Goal: Information Seeking & Learning: Learn about a topic

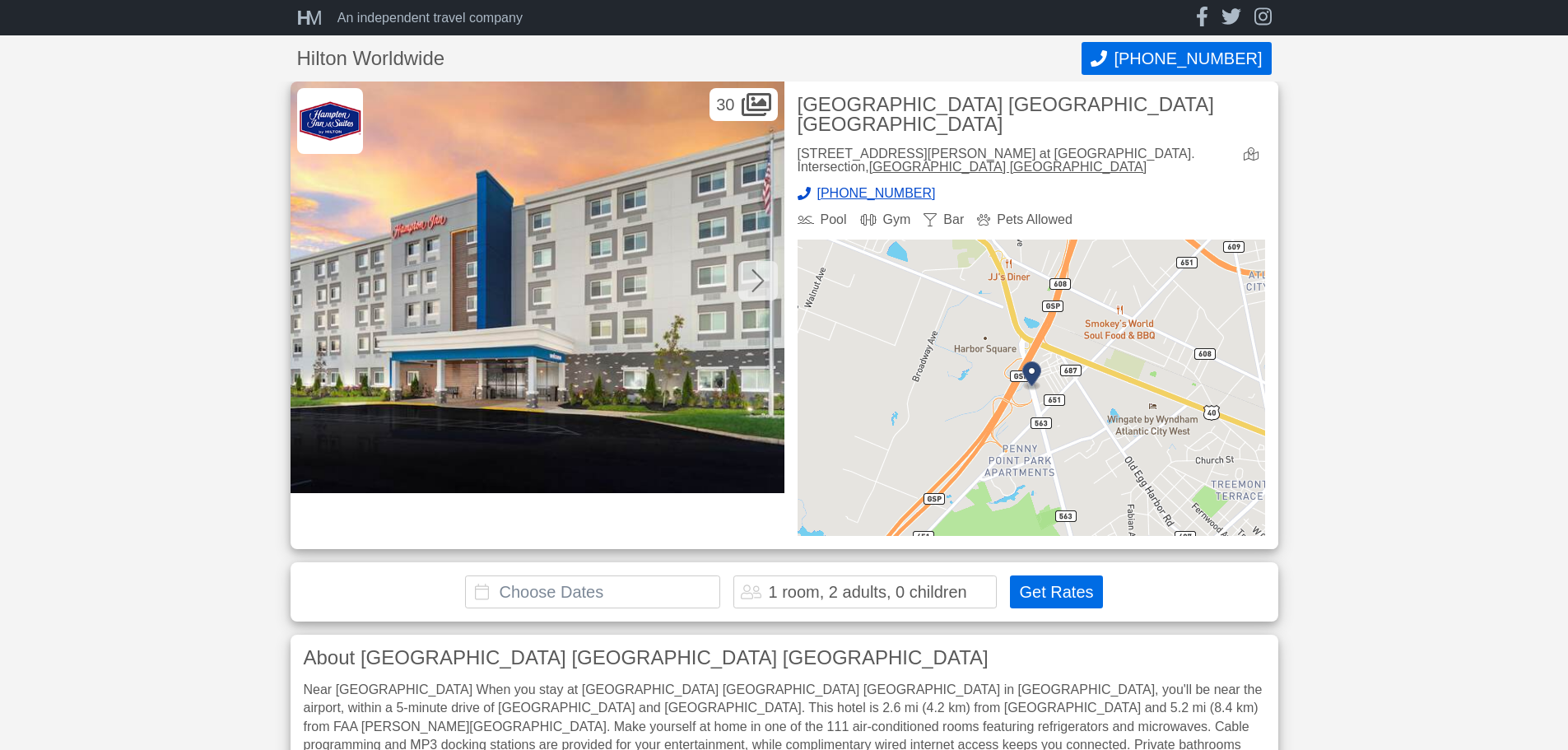
click at [1113, 354] on img at bounding box center [1031, 388] width 468 height 296
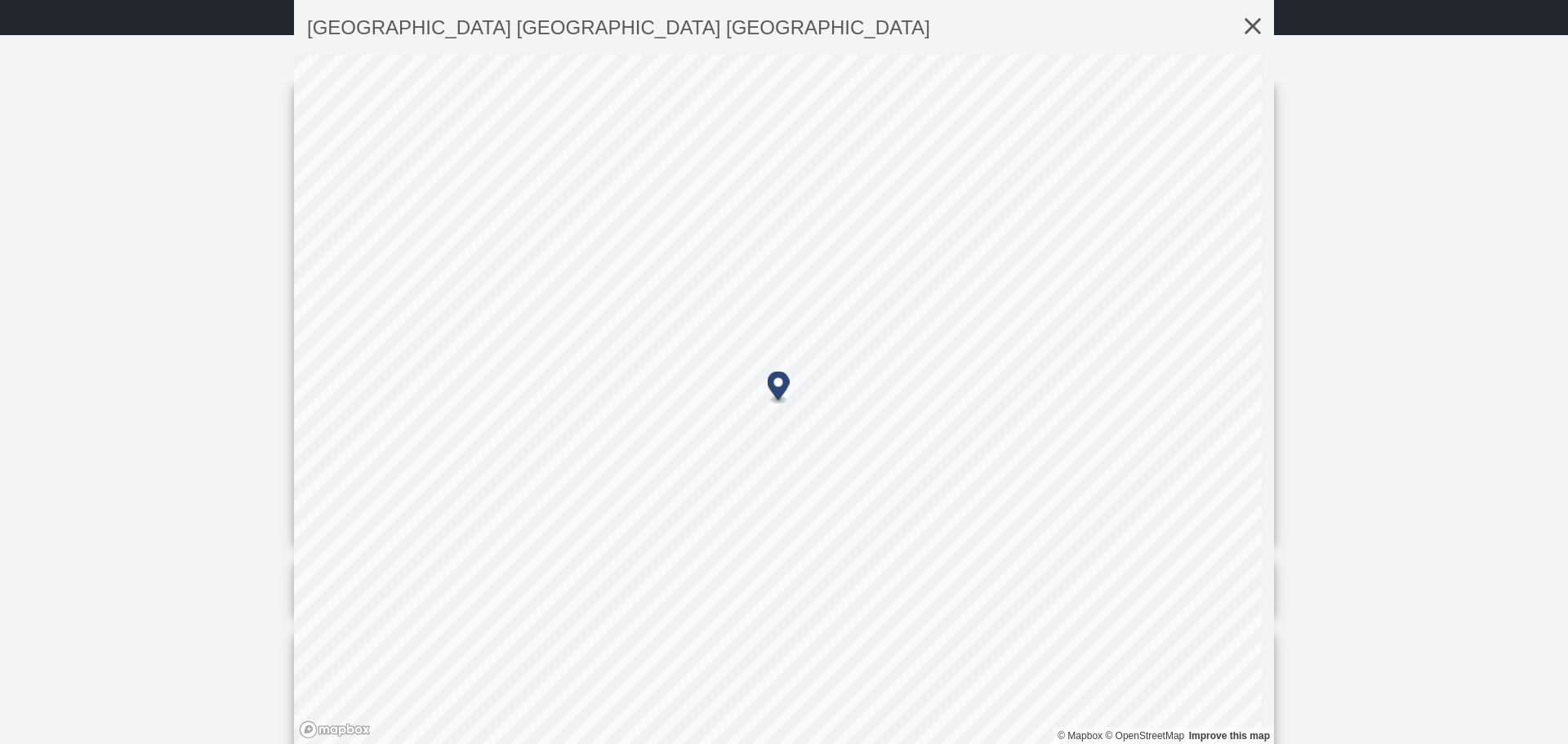
click at [1238, 21] on icon at bounding box center [1252, 26] width 42 height 52
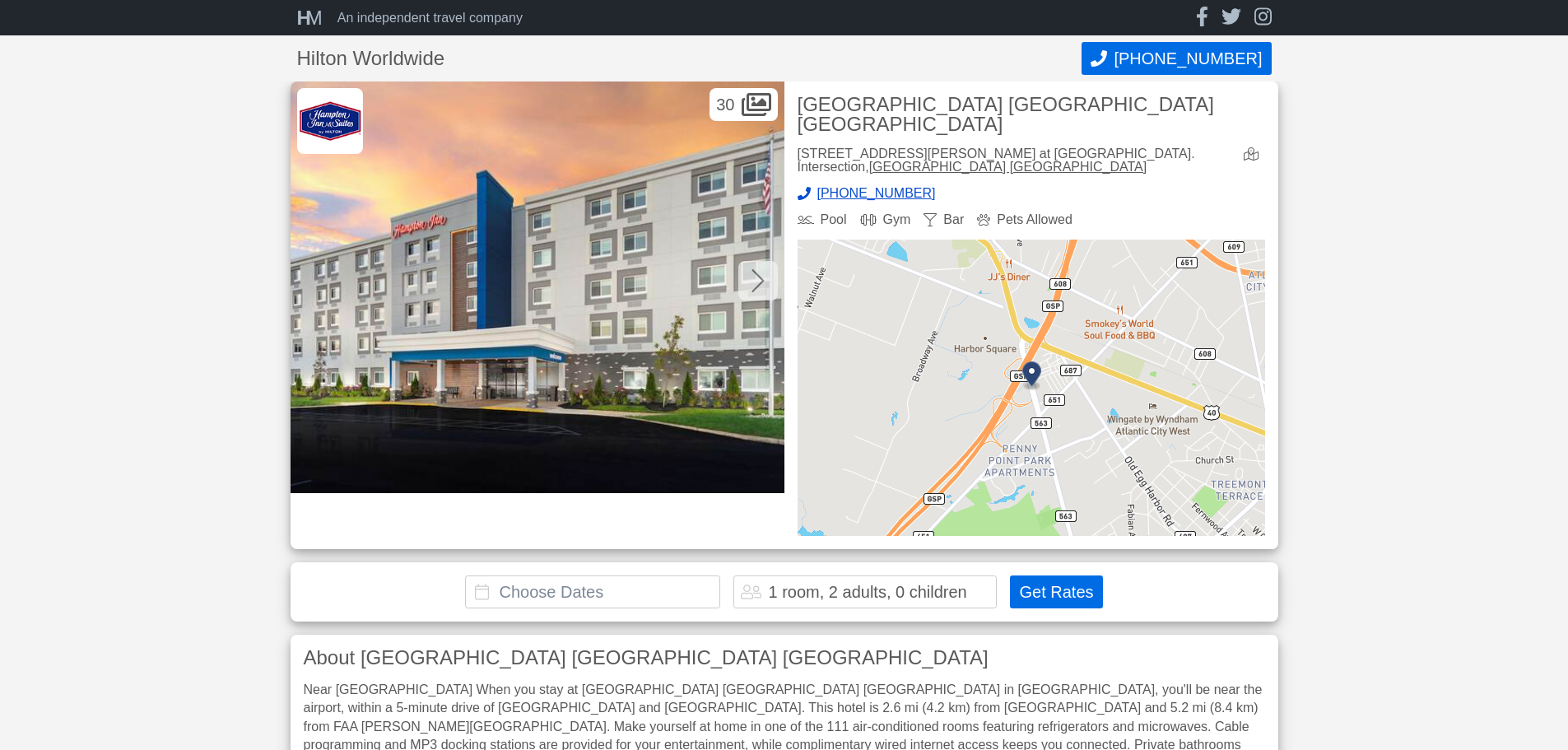
click at [752, 281] on icon at bounding box center [758, 281] width 13 height 27
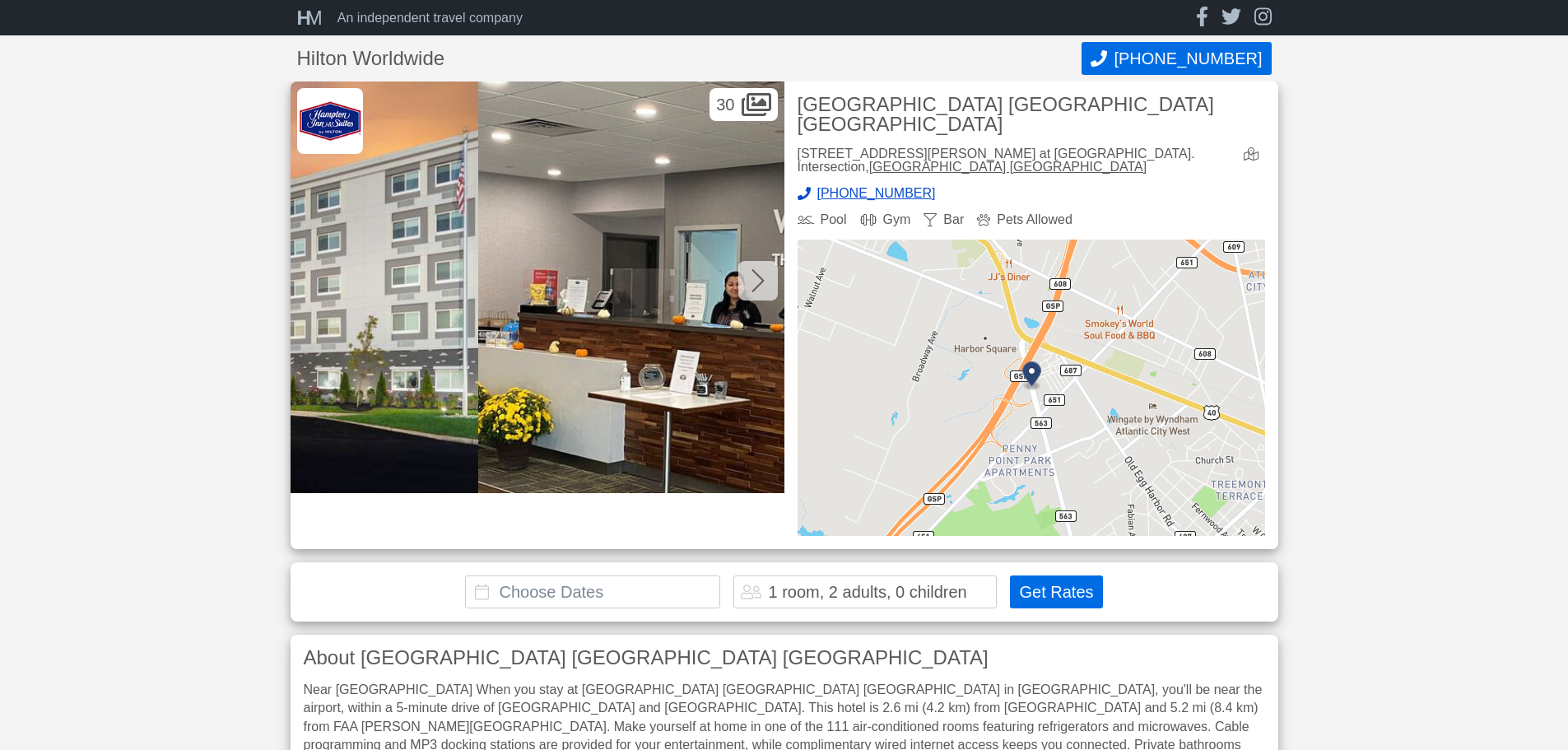
scroll to position [0, 494]
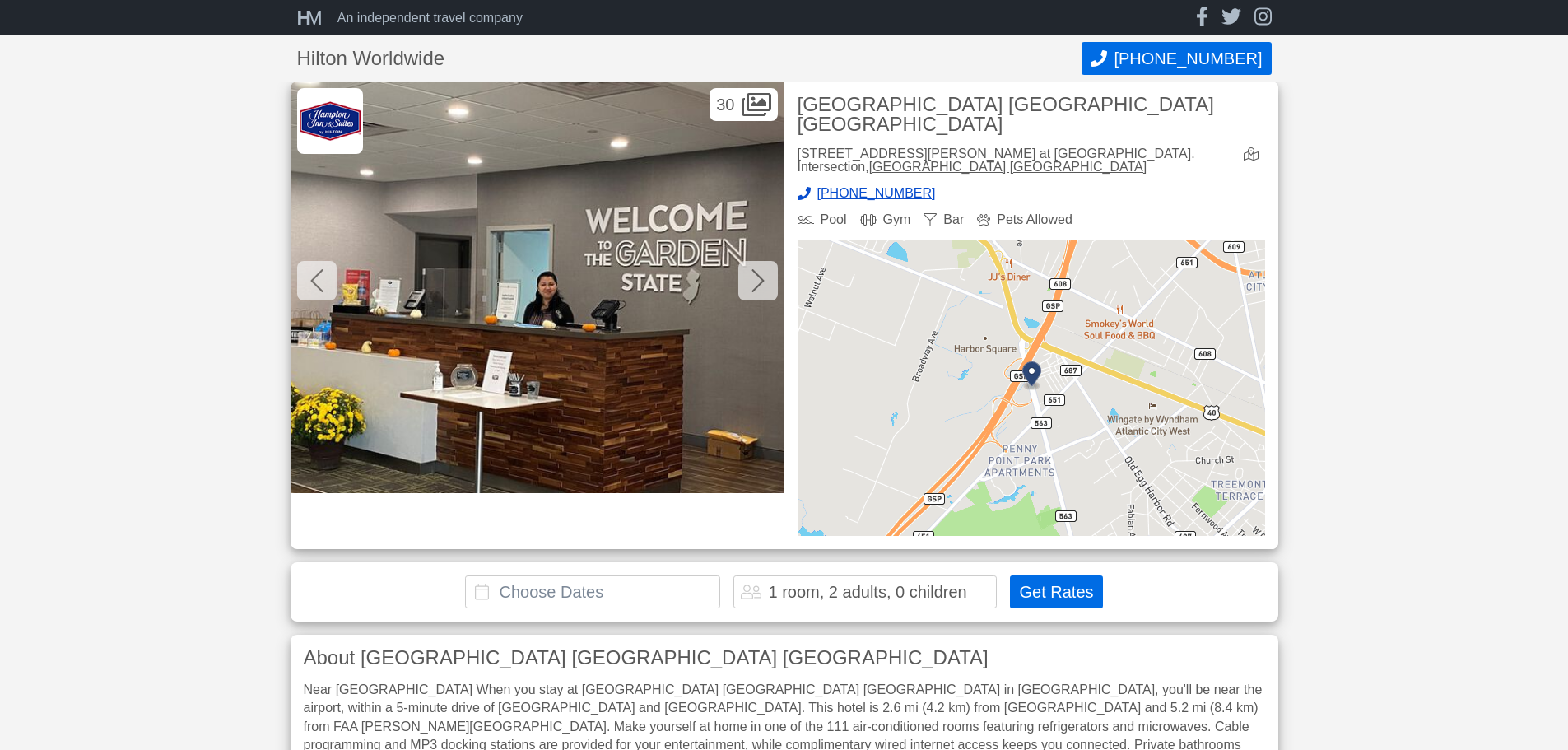
click at [752, 286] on icon at bounding box center [758, 281] width 13 height 27
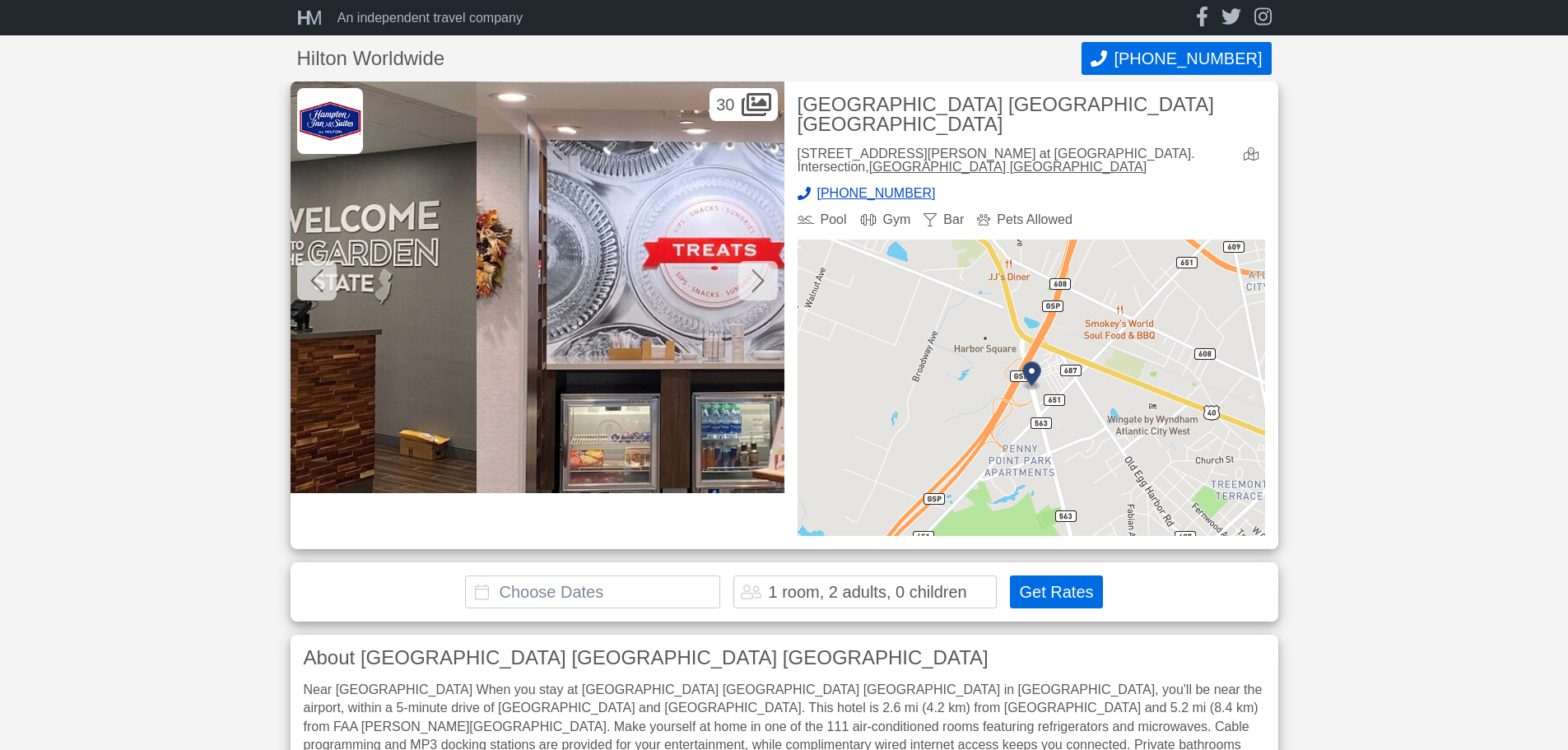
scroll to position [0, 988]
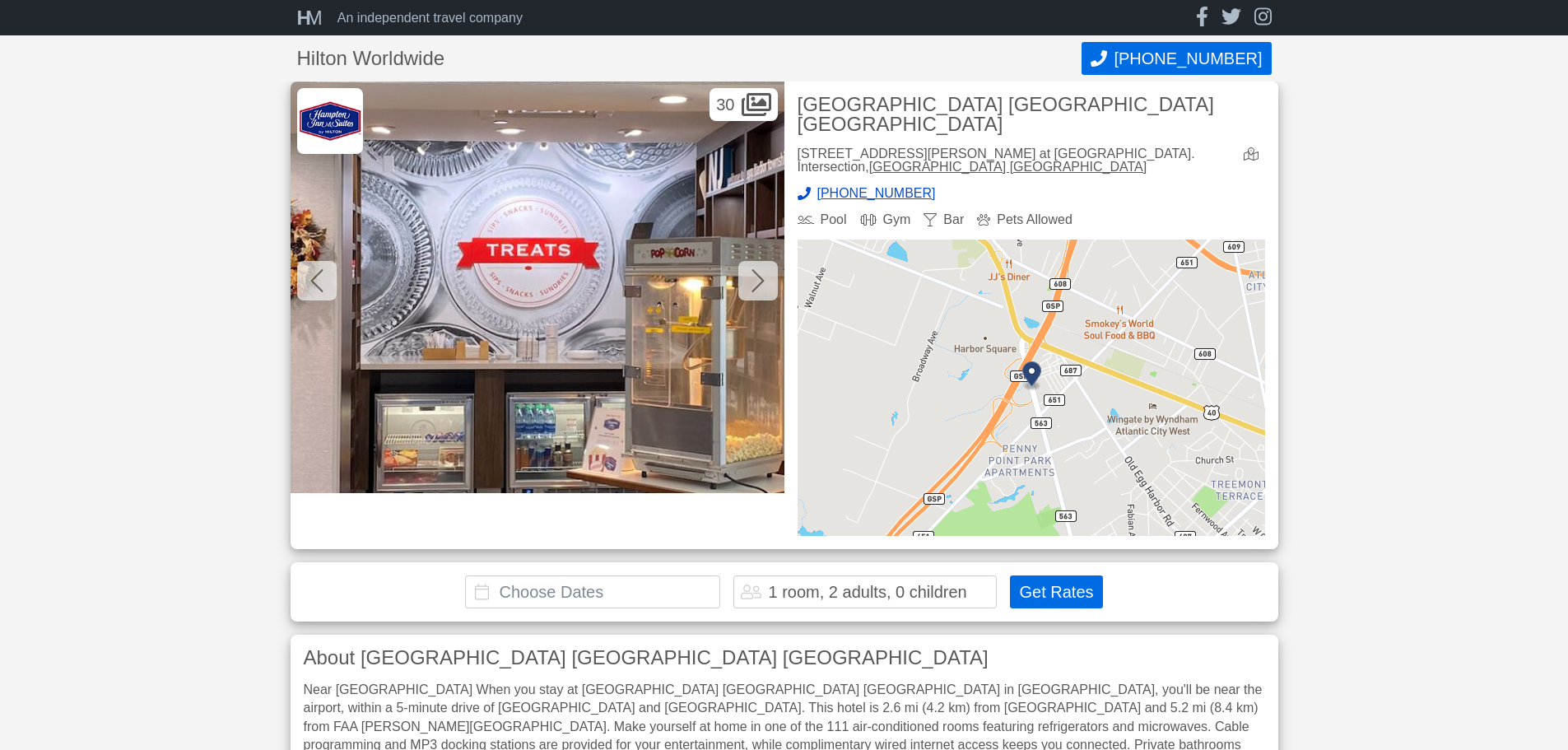
click at [752, 286] on icon at bounding box center [758, 281] width 13 height 27
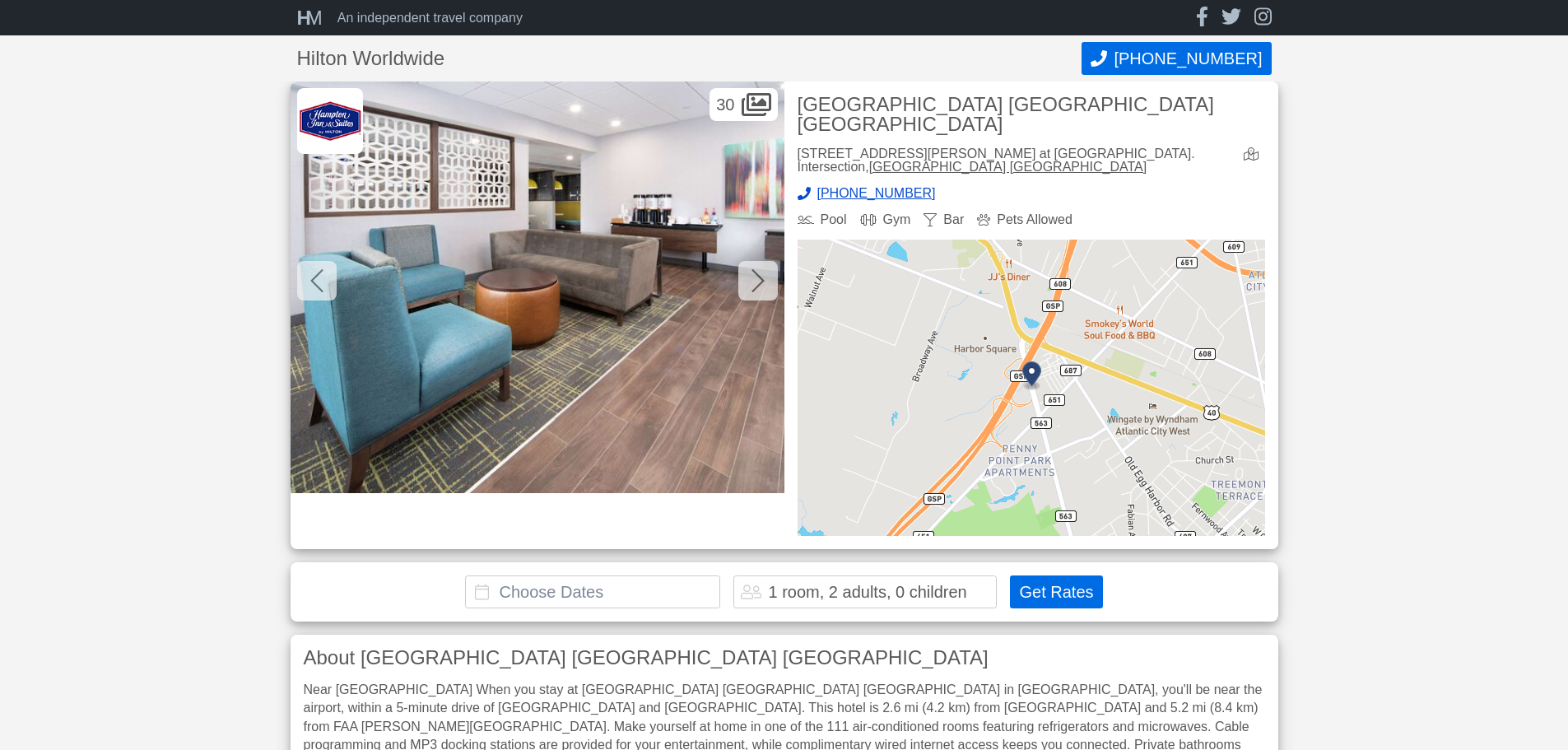
click at [752, 286] on icon at bounding box center [758, 281] width 13 height 27
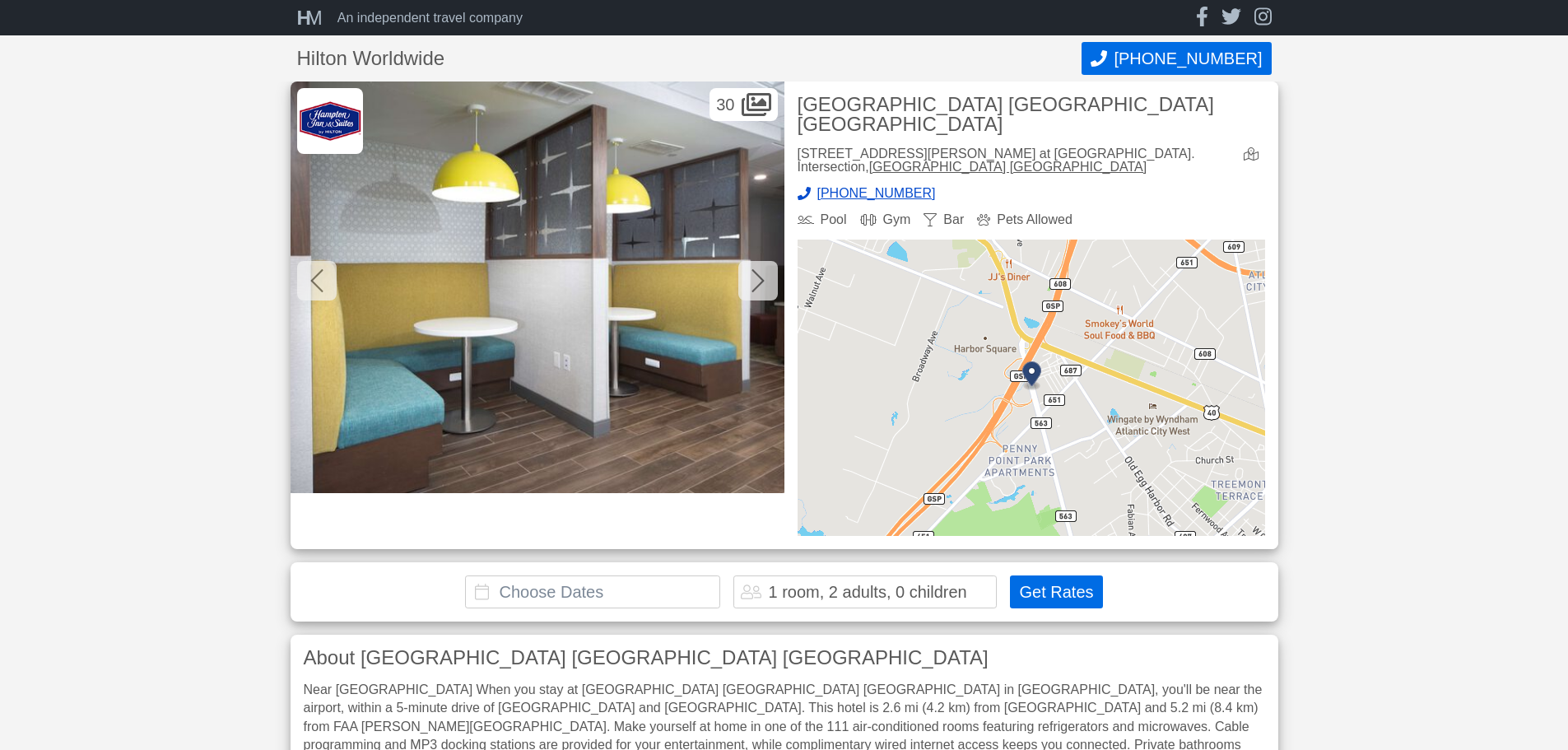
click at [752, 286] on icon at bounding box center [758, 281] width 13 height 27
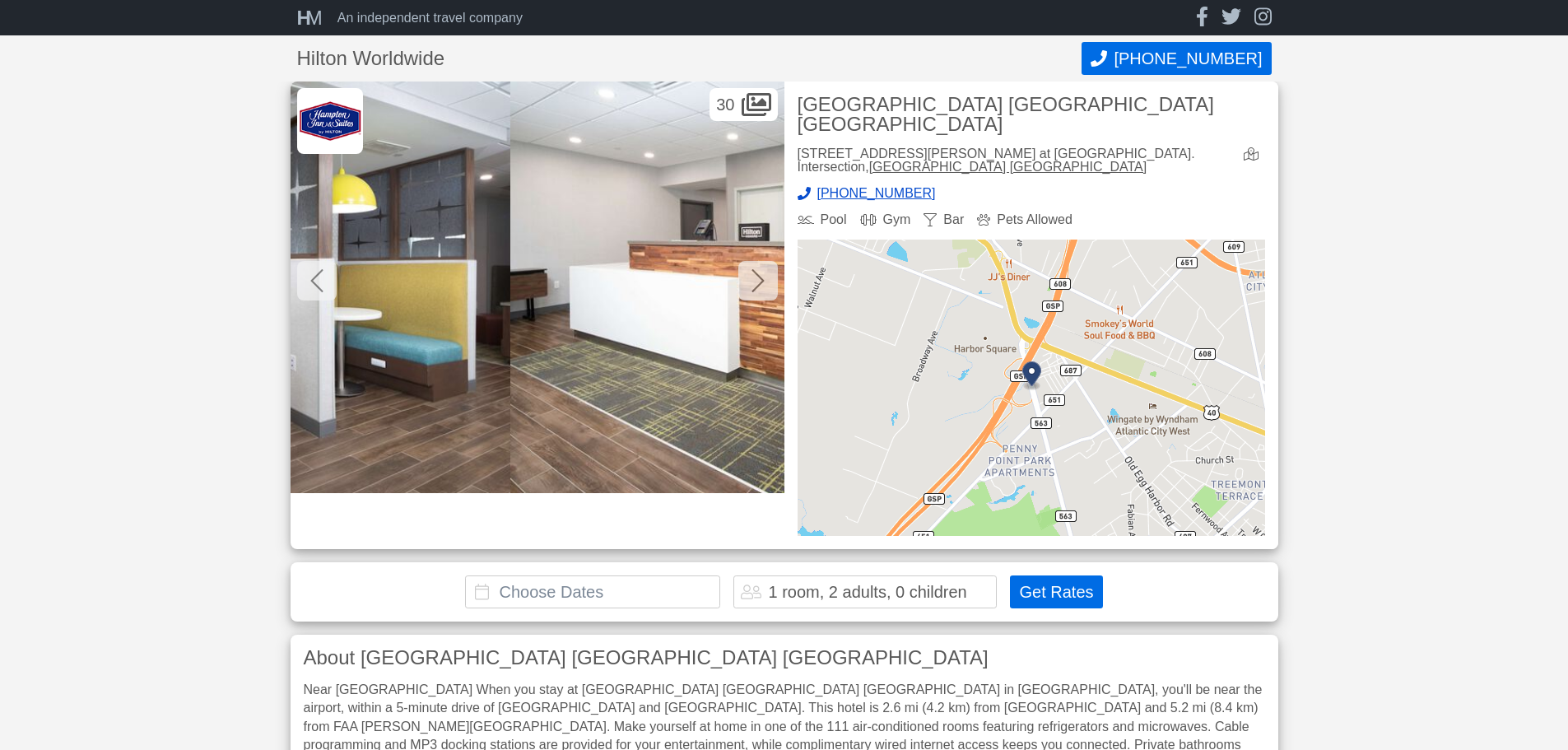
scroll to position [0, 2469]
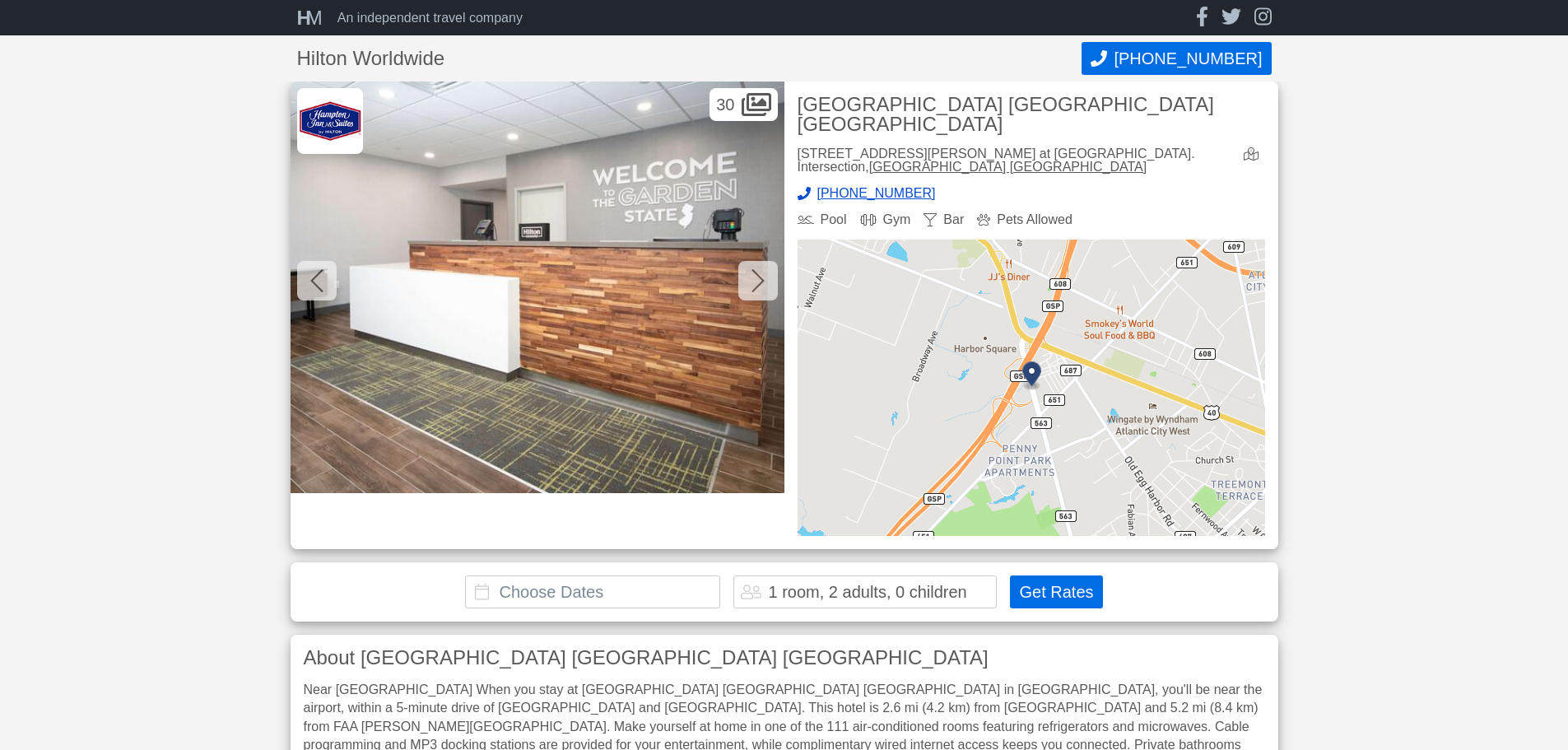
click at [752, 286] on icon at bounding box center [758, 281] width 13 height 27
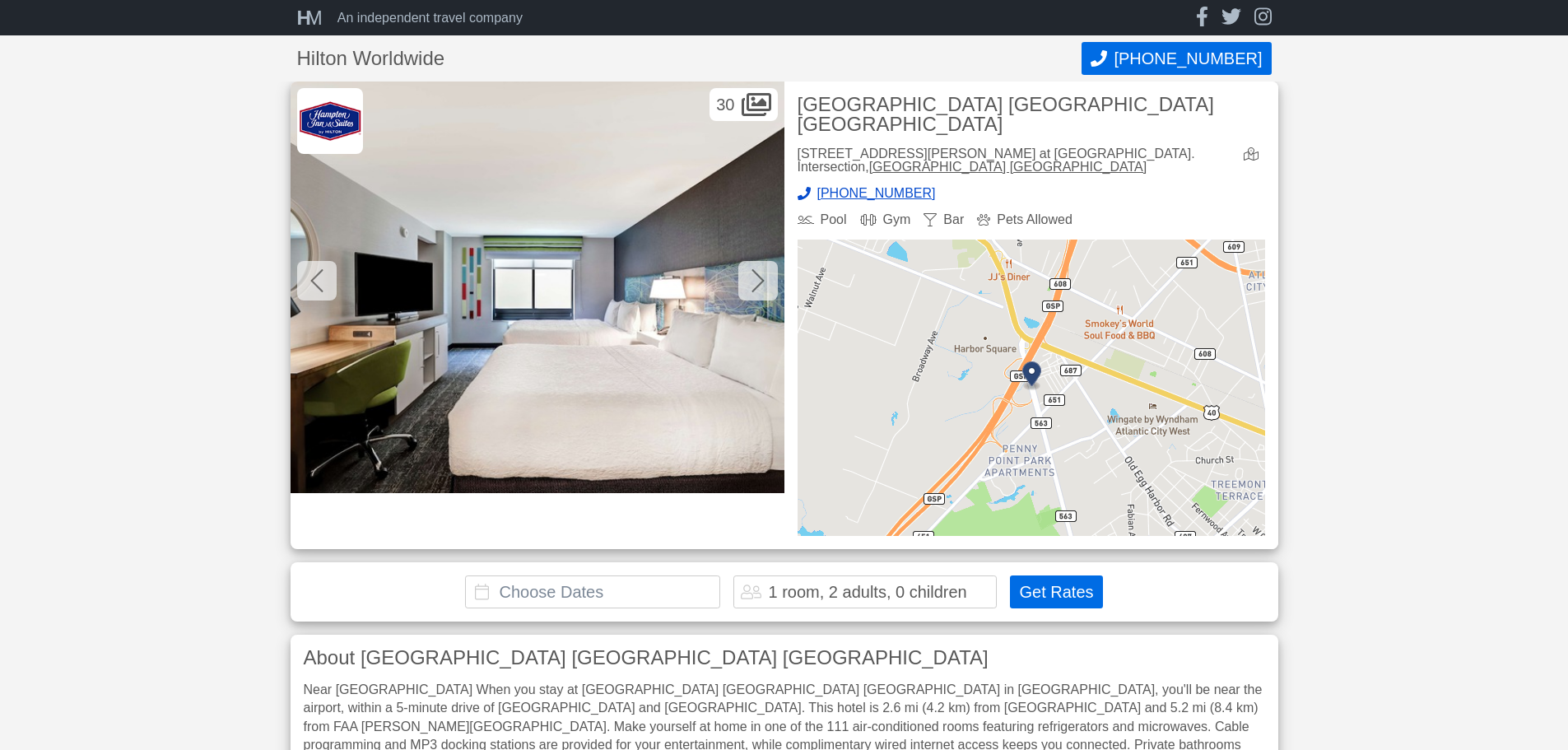
click at [752, 286] on icon at bounding box center [758, 281] width 13 height 27
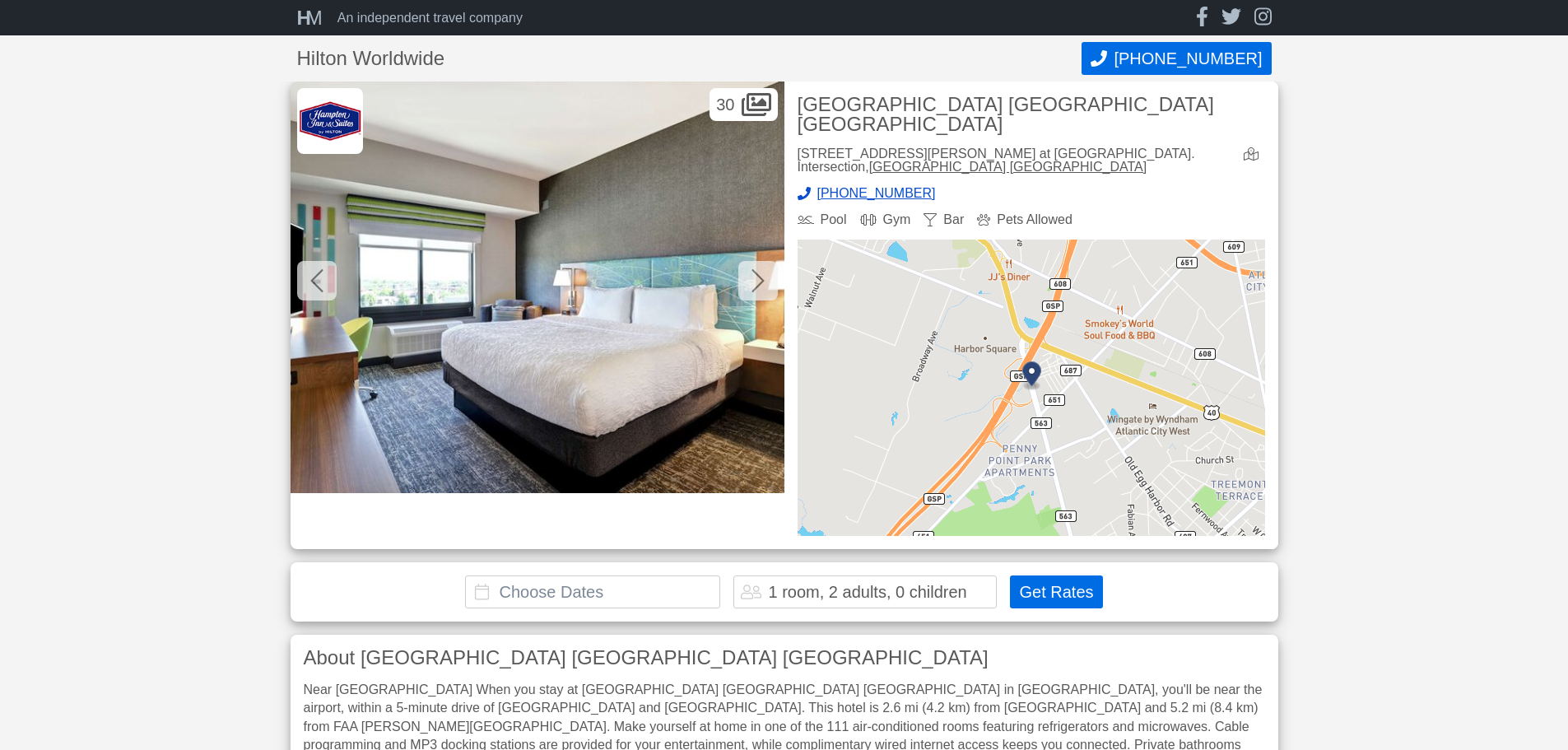
click at [752, 286] on icon at bounding box center [758, 281] width 13 height 27
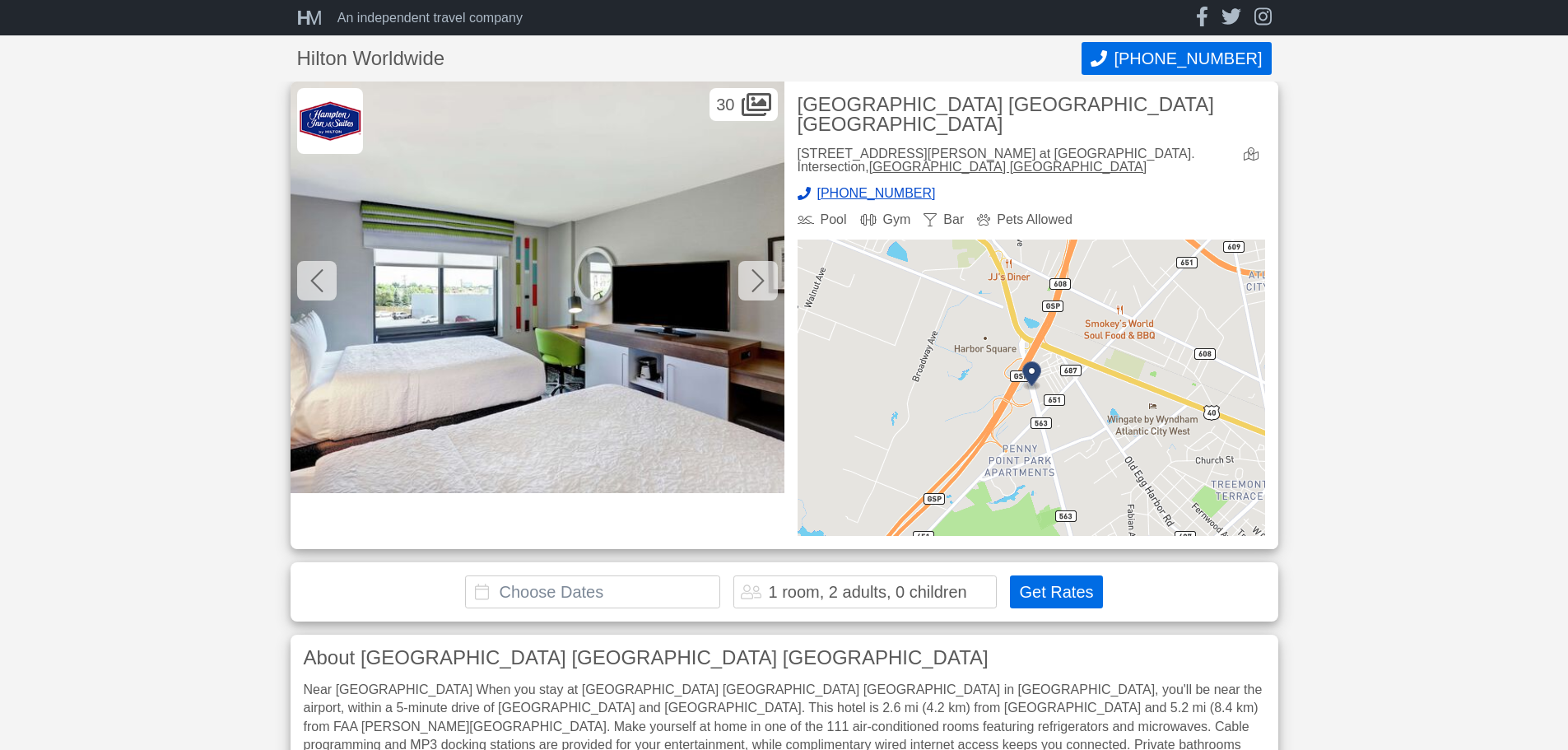
click at [752, 286] on icon at bounding box center [758, 281] width 13 height 27
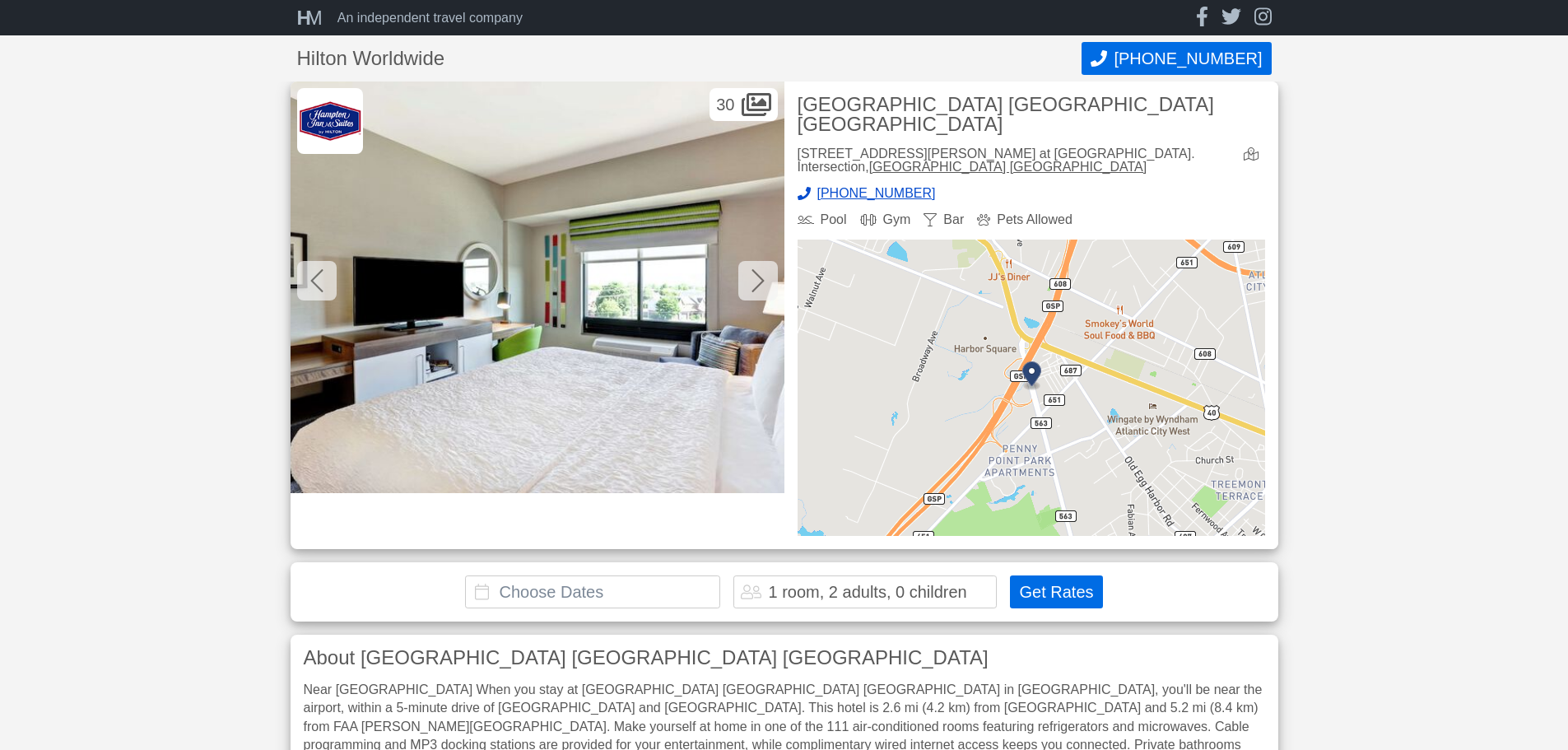
click at [752, 286] on icon at bounding box center [758, 281] width 13 height 27
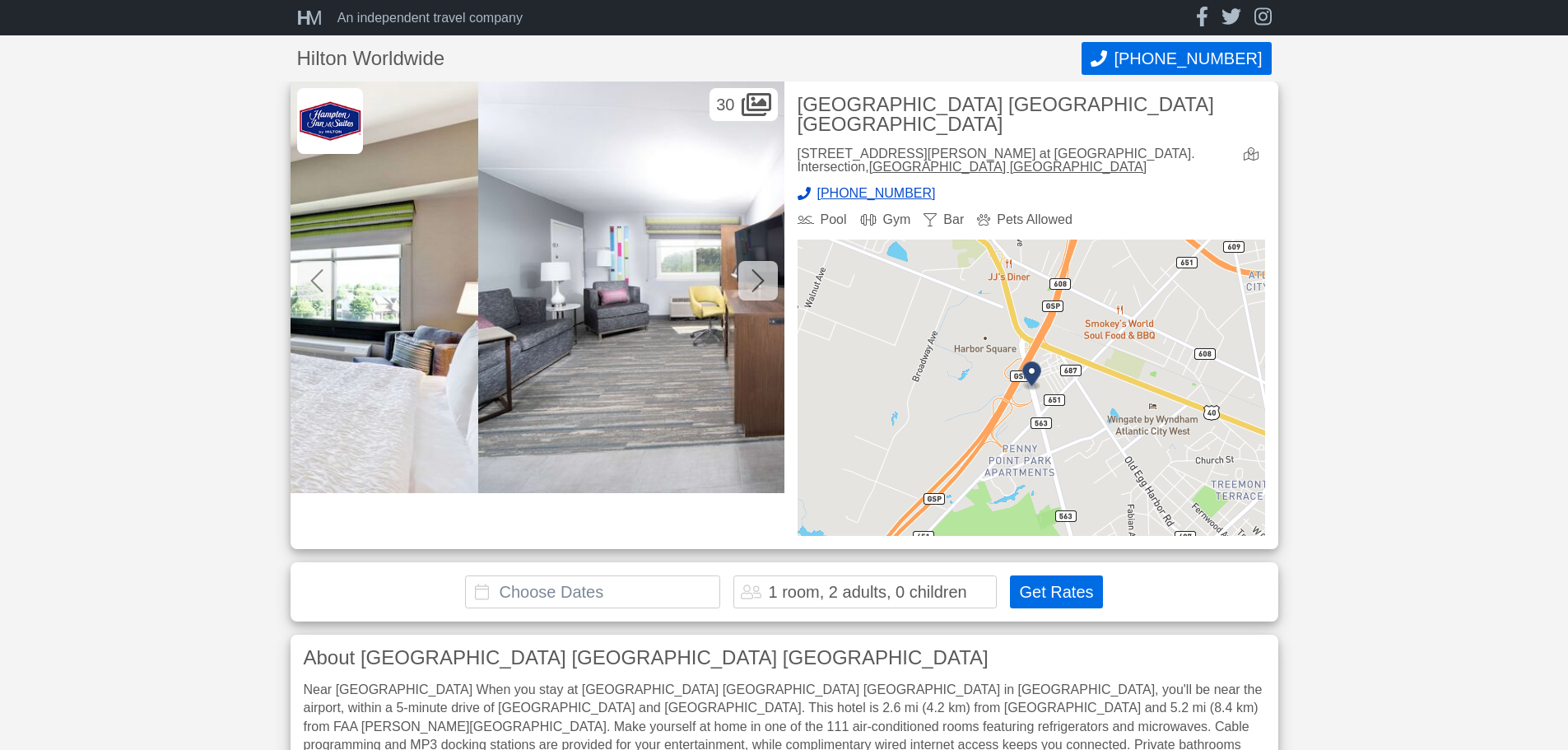
scroll to position [0, 4938]
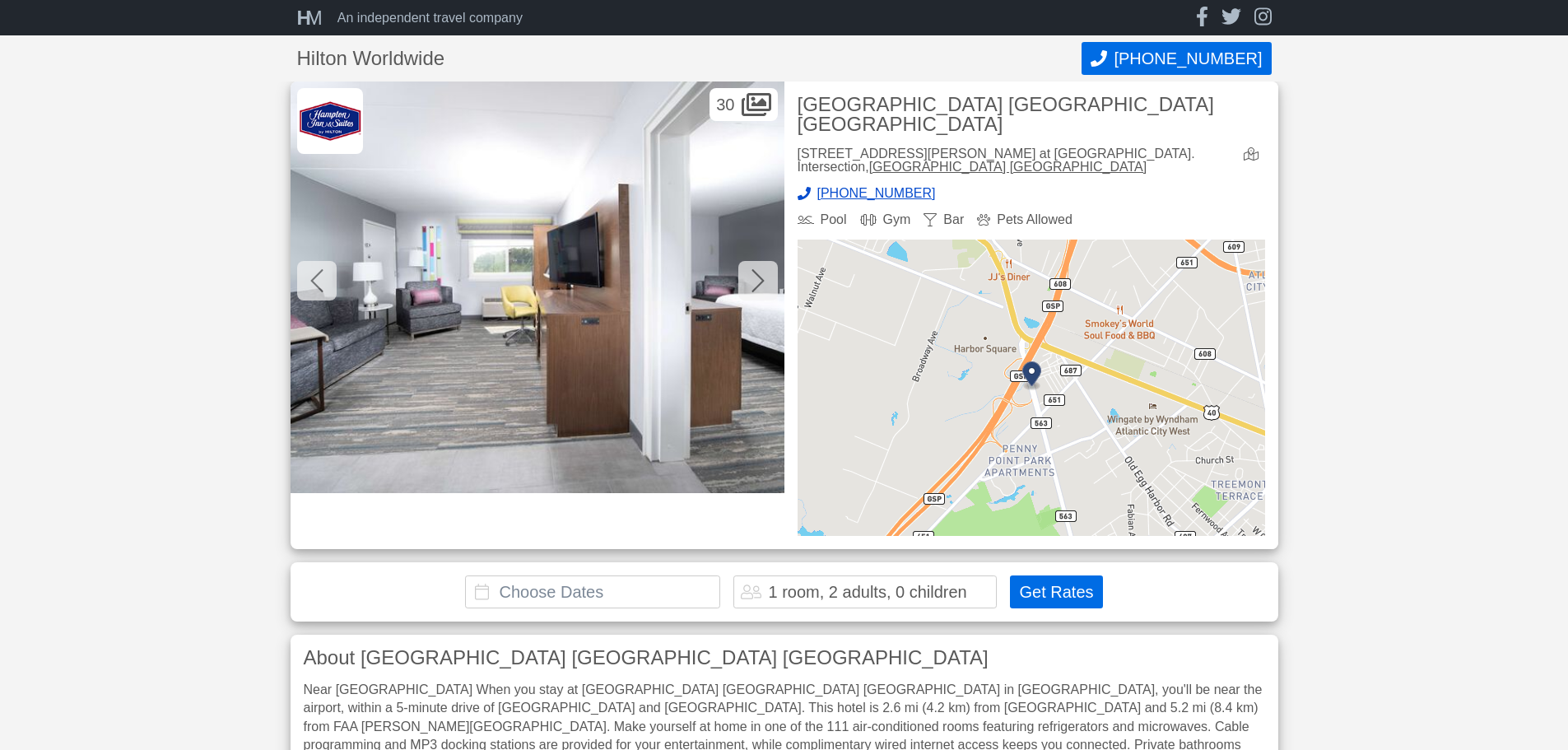
click at [752, 286] on icon at bounding box center [758, 281] width 13 height 27
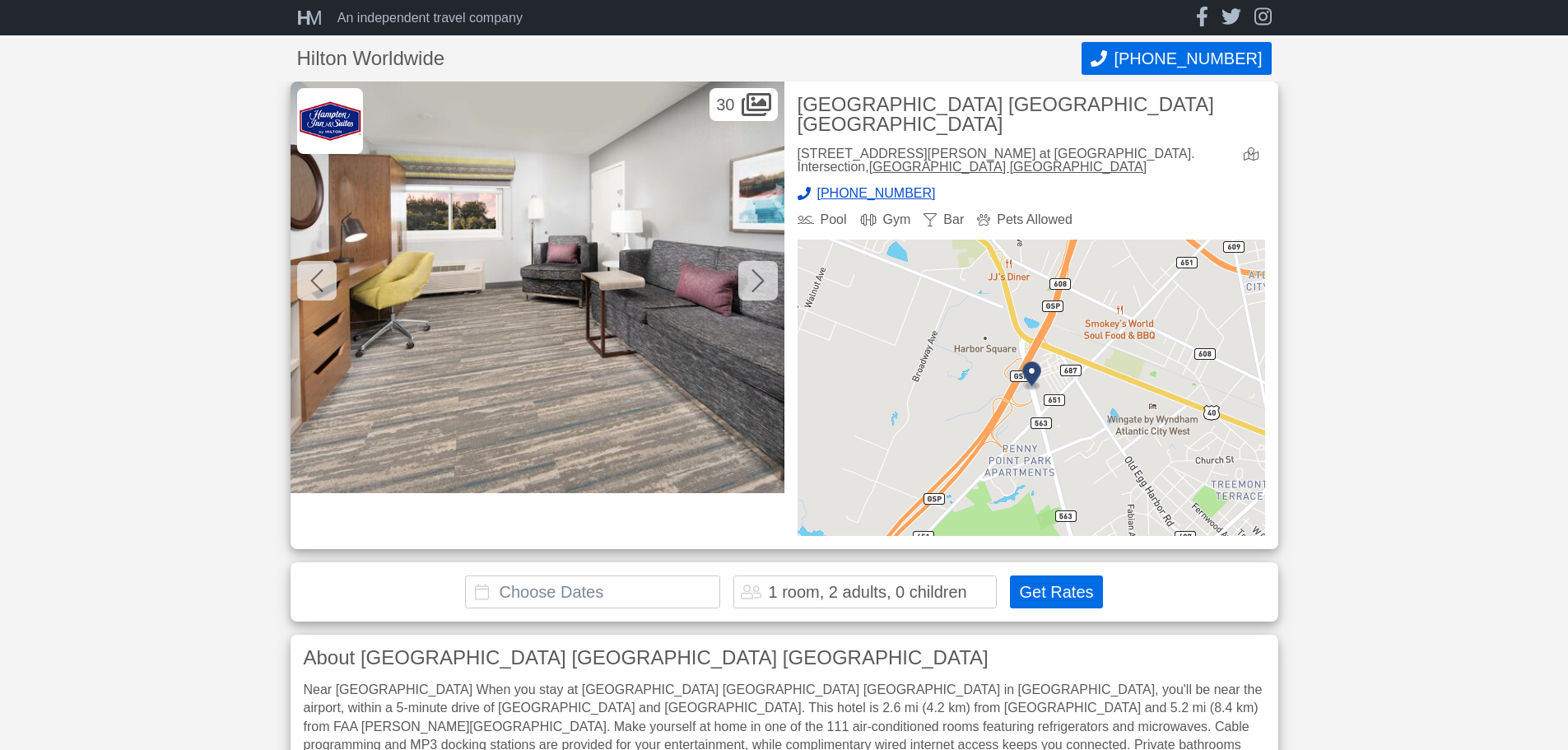
click at [752, 286] on icon at bounding box center [758, 281] width 13 height 27
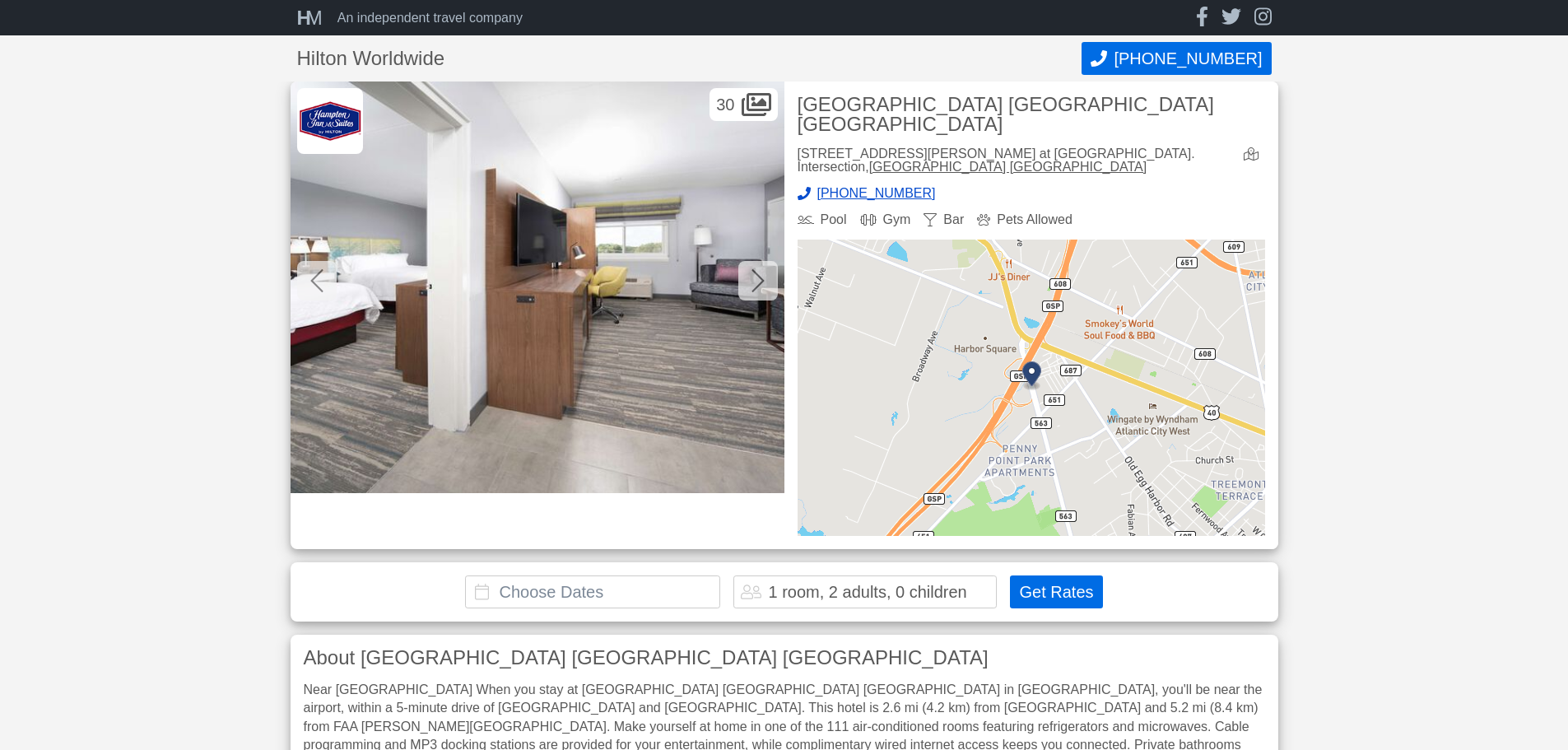
click at [752, 286] on icon at bounding box center [758, 281] width 13 height 27
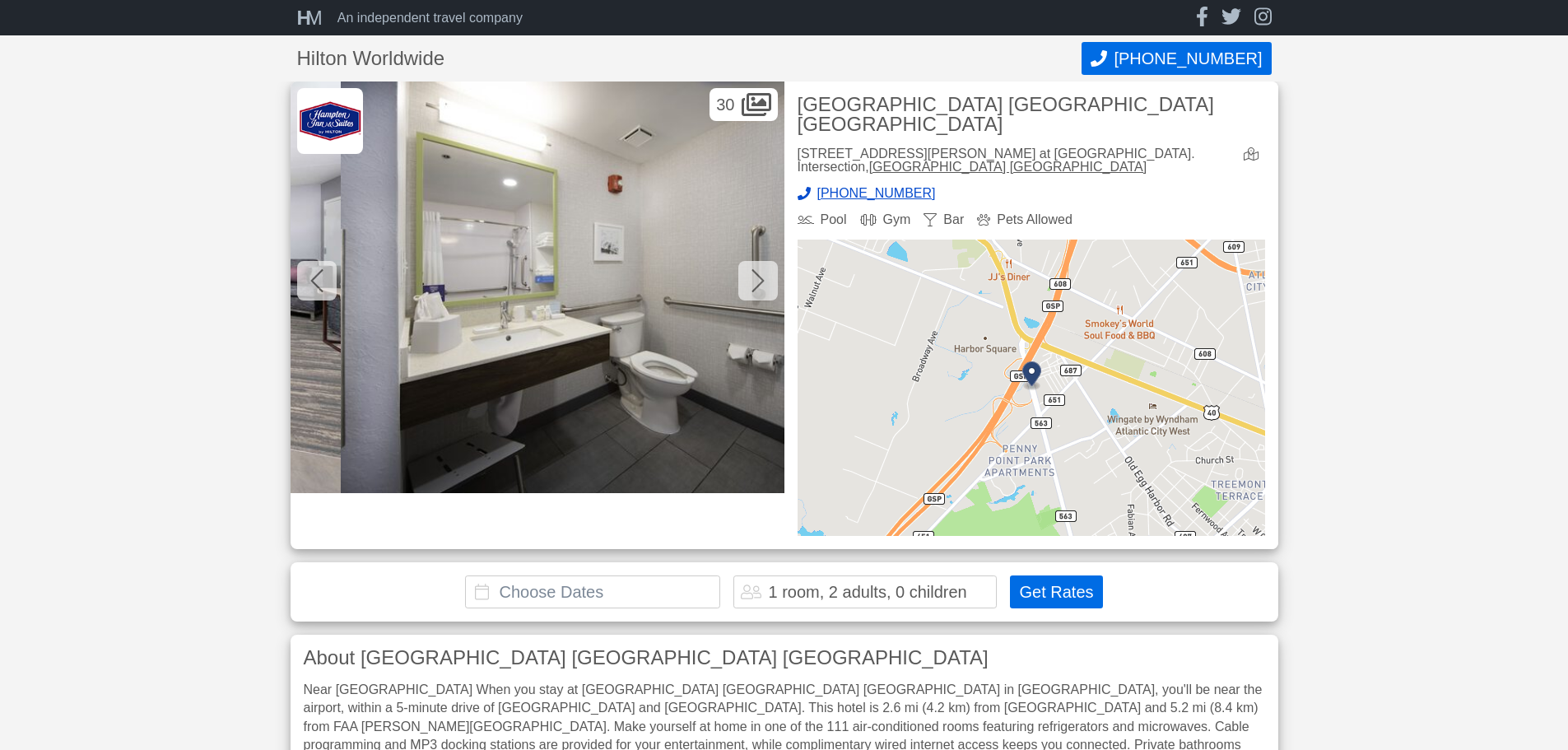
scroll to position [0, 6419]
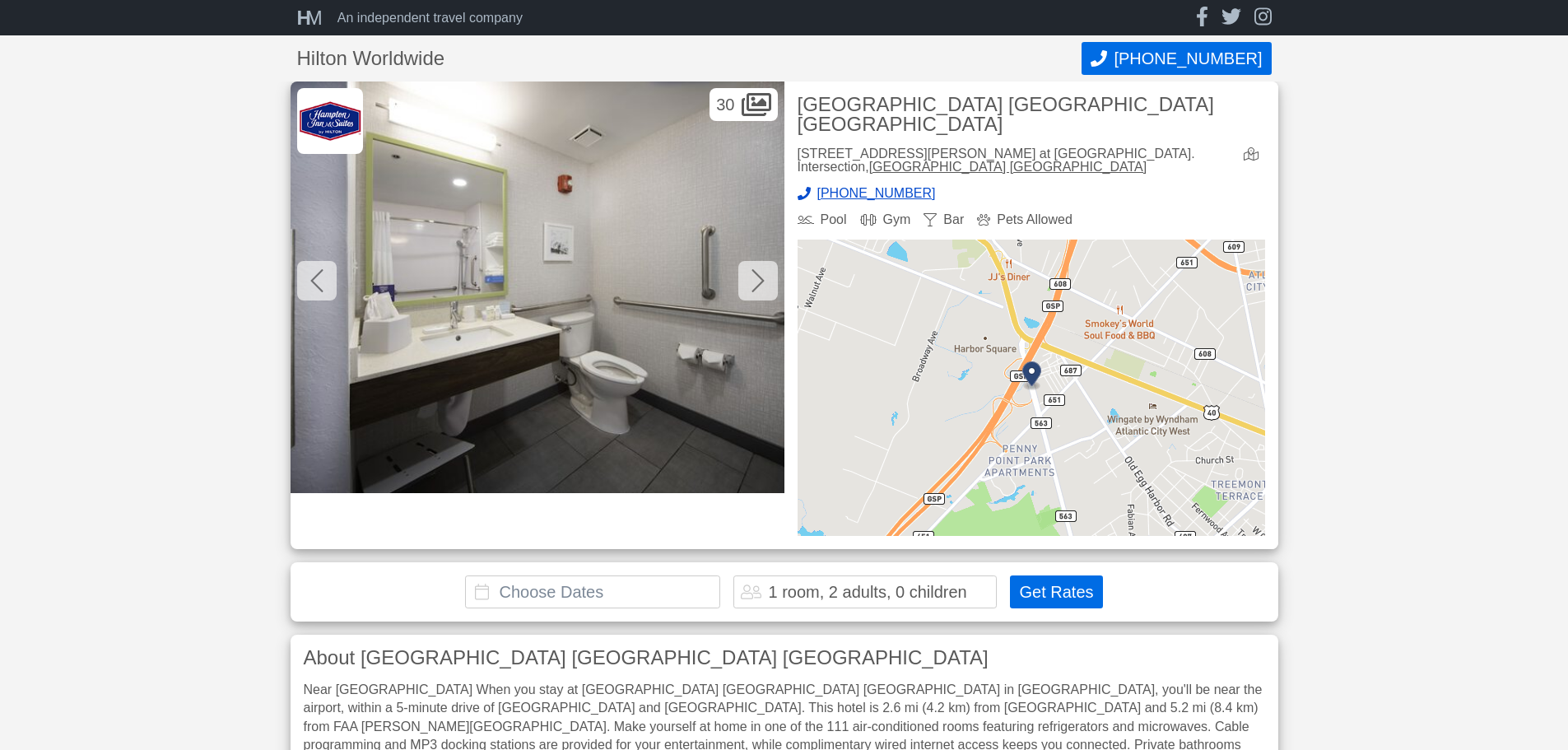
click at [752, 286] on icon at bounding box center [758, 281] width 13 height 27
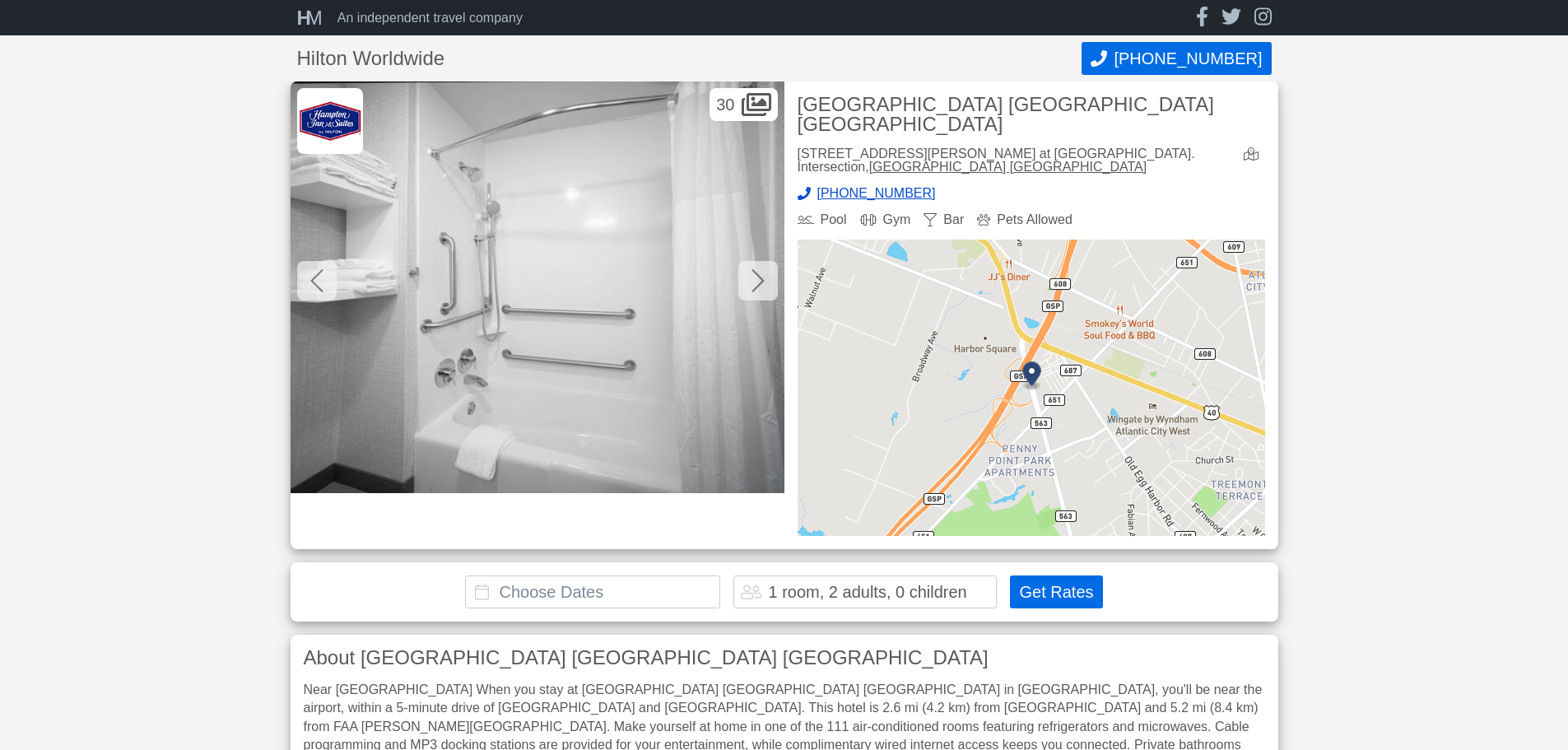
click at [752, 286] on icon at bounding box center [758, 281] width 13 height 27
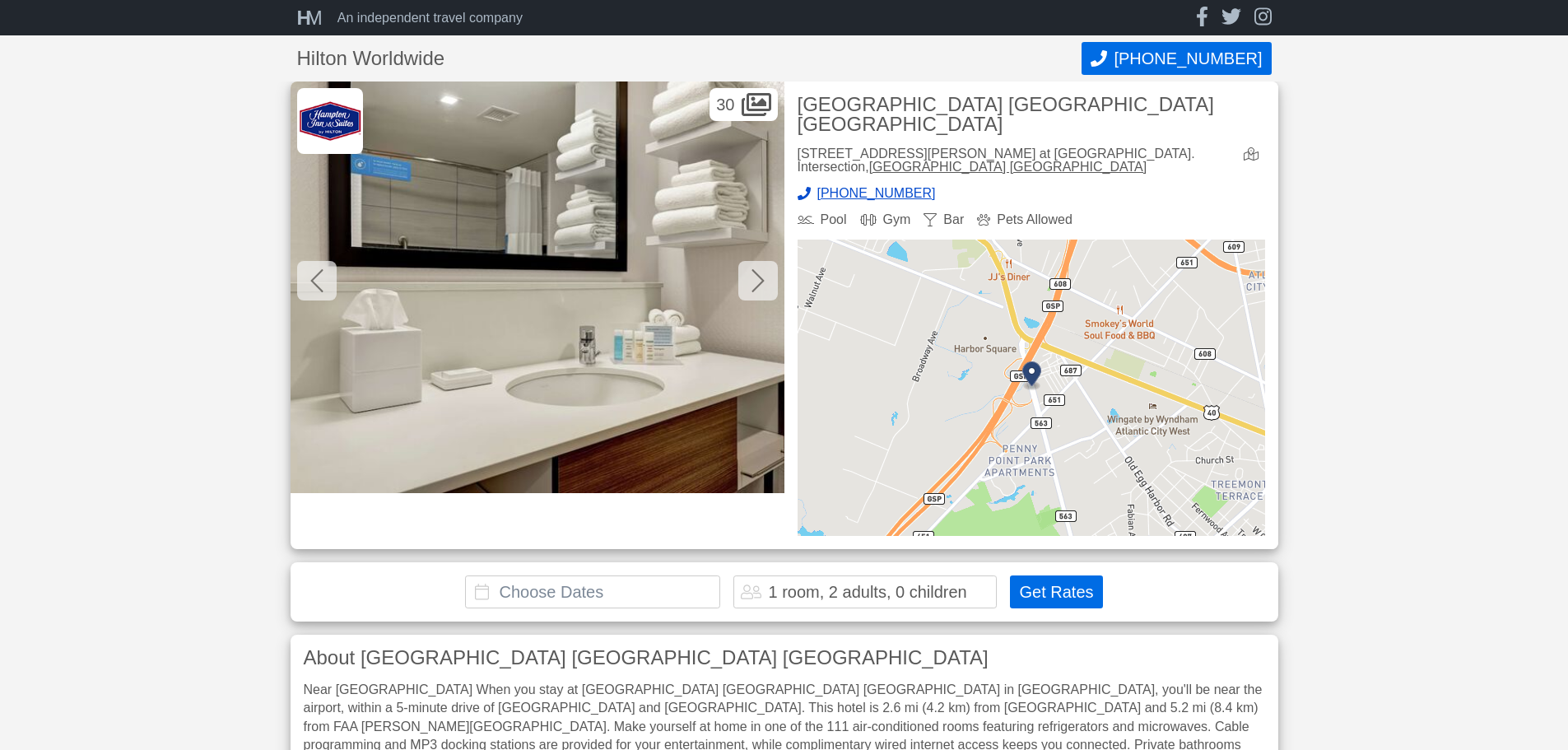
click at [752, 286] on icon at bounding box center [758, 281] width 13 height 27
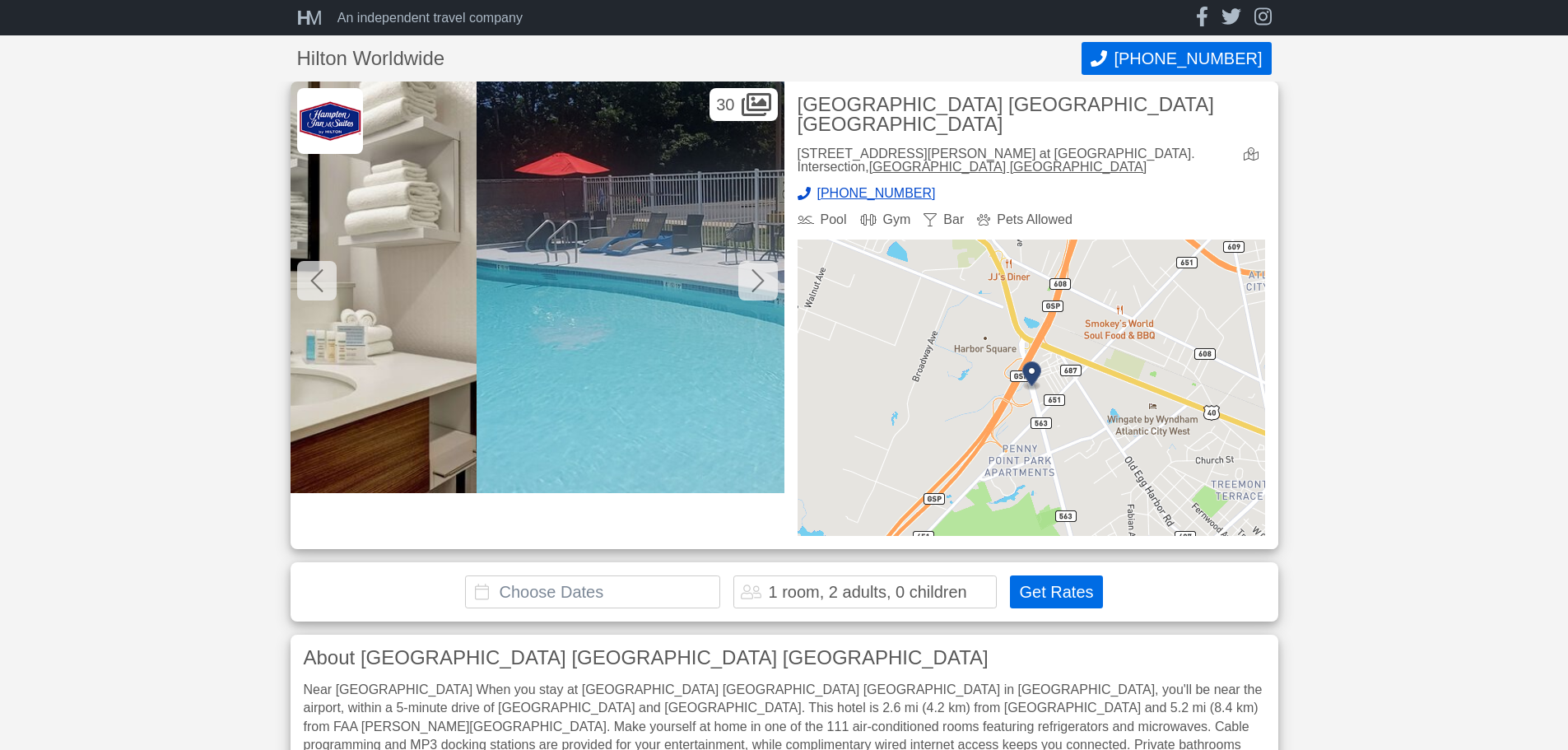
scroll to position [0, 7901]
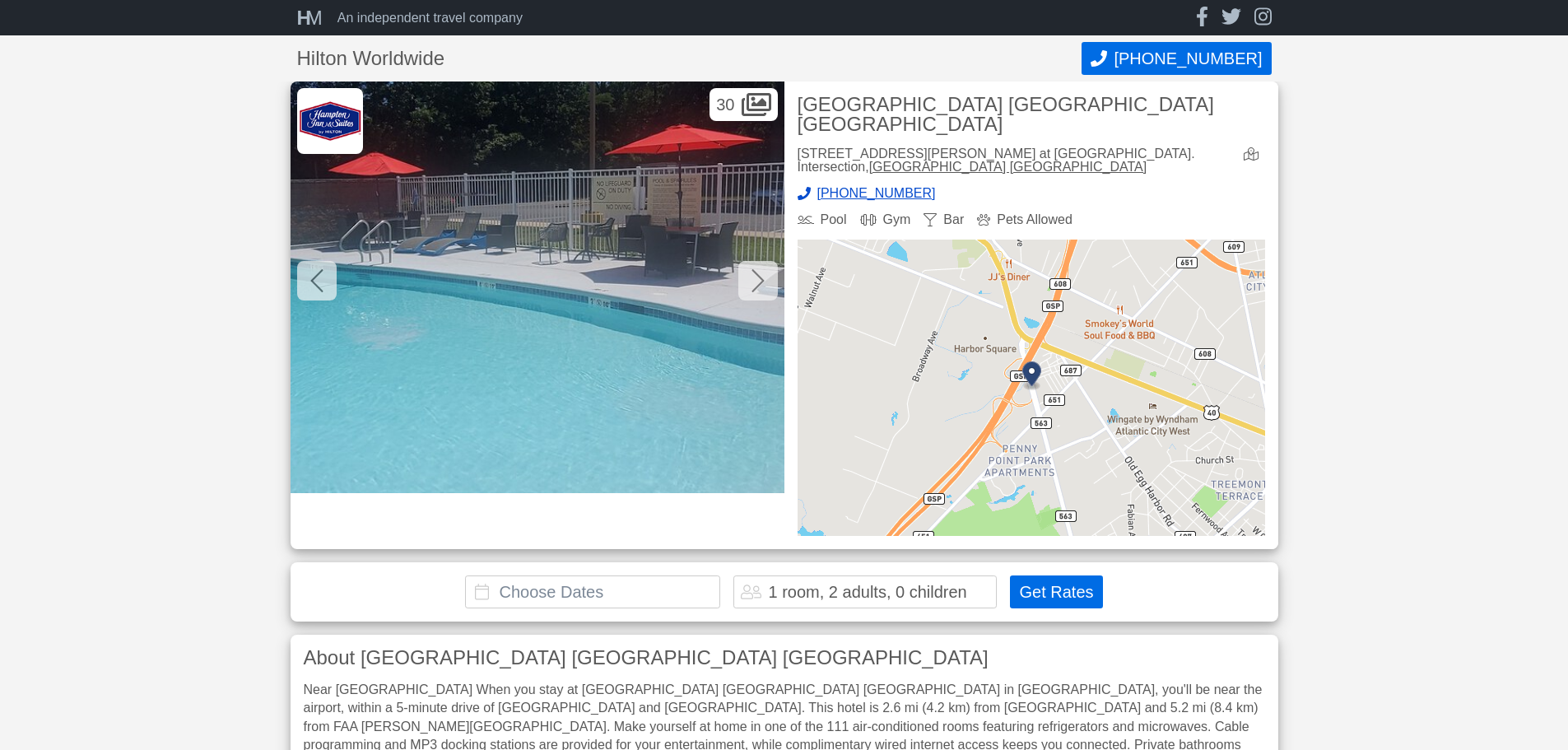
click at [752, 286] on icon at bounding box center [758, 281] width 13 height 27
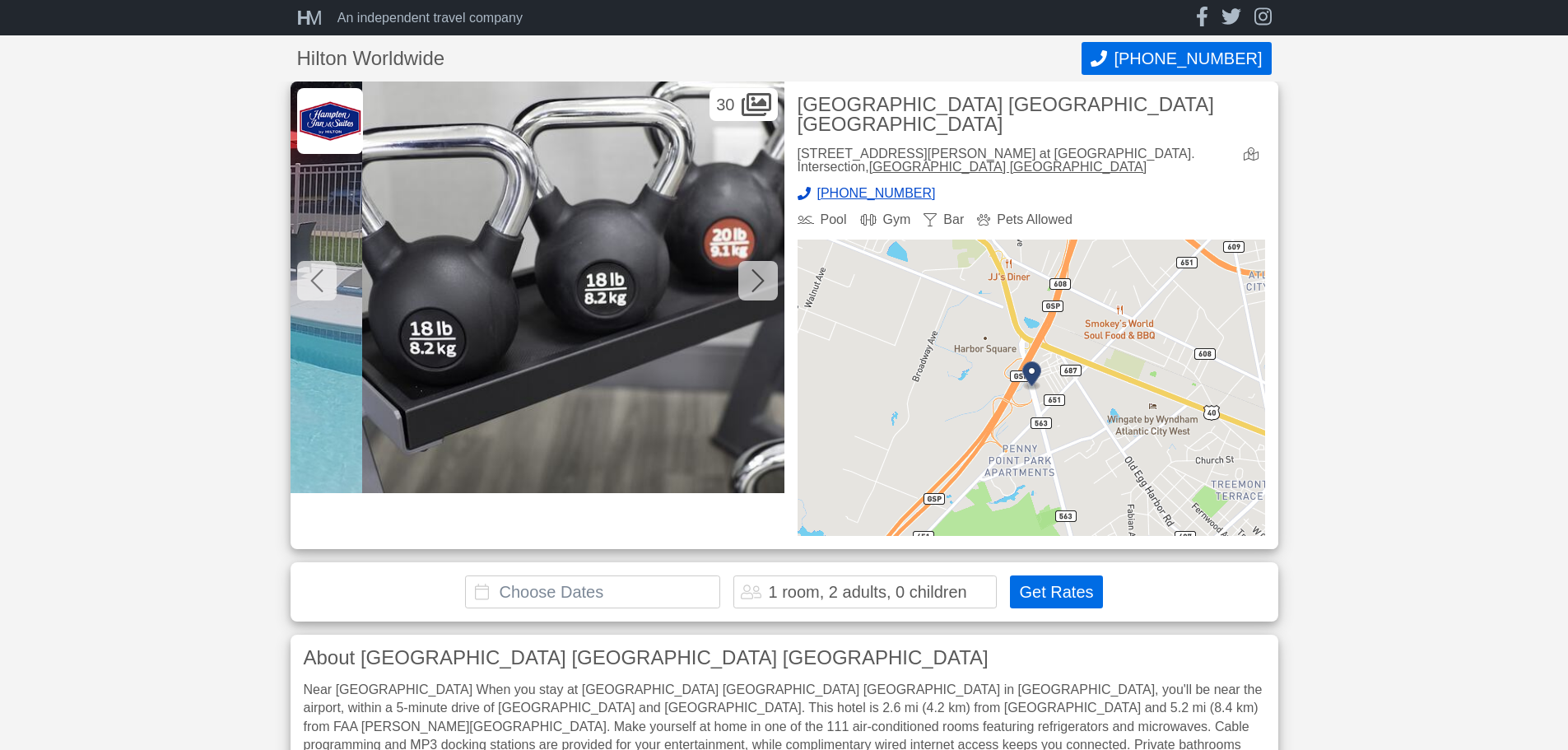
scroll to position [0, 8395]
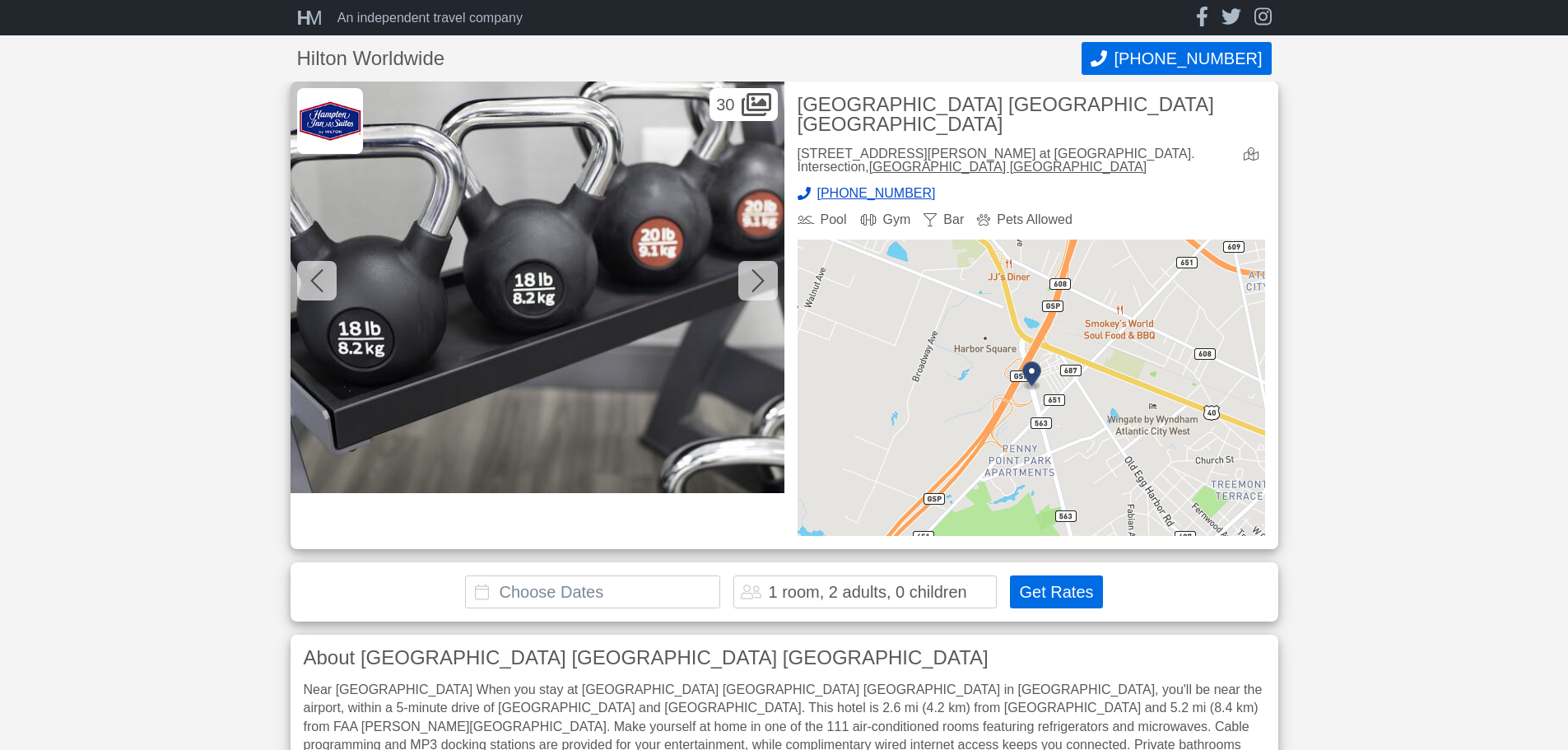
click at [752, 286] on icon at bounding box center [758, 281] width 13 height 27
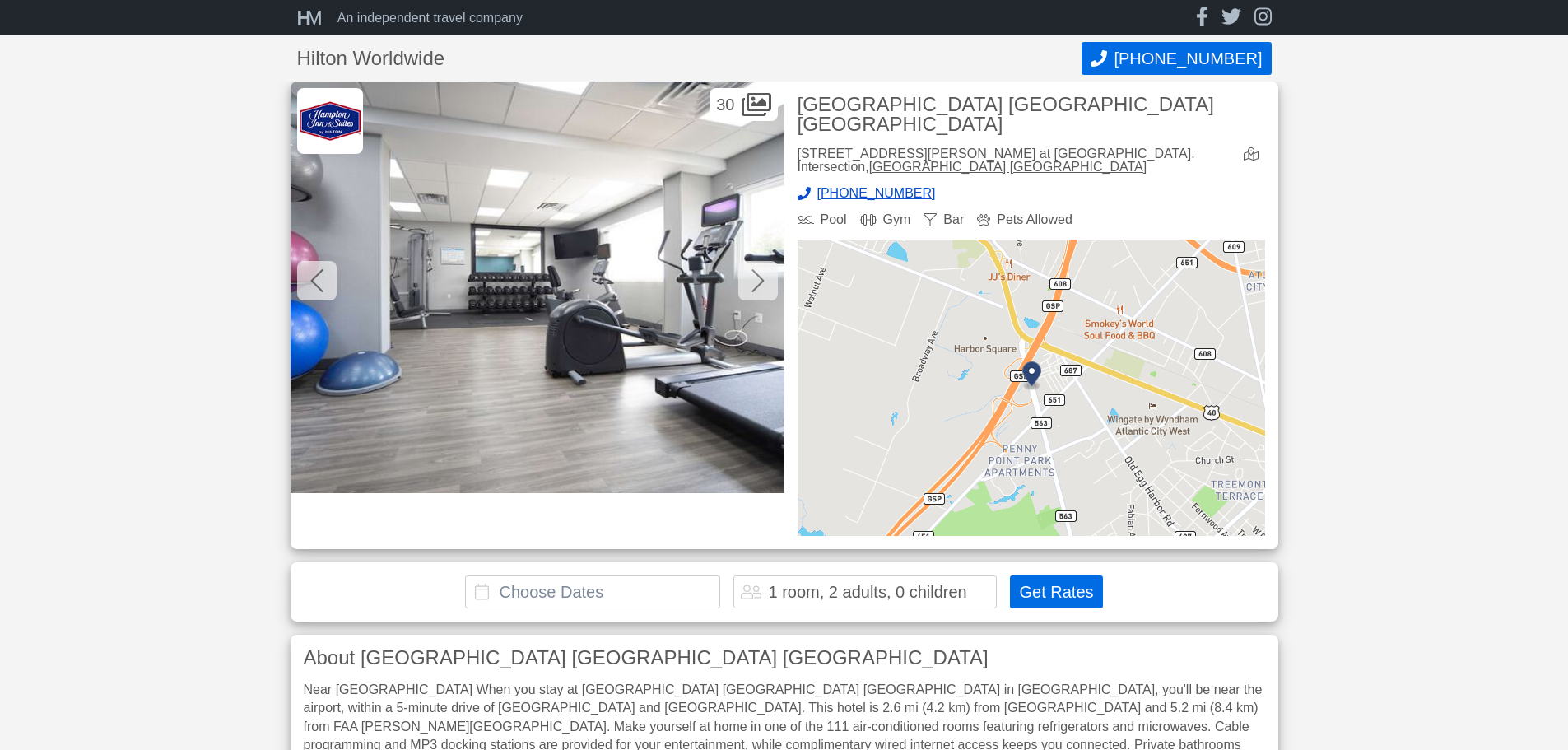
click at [752, 286] on icon at bounding box center [758, 281] width 13 height 27
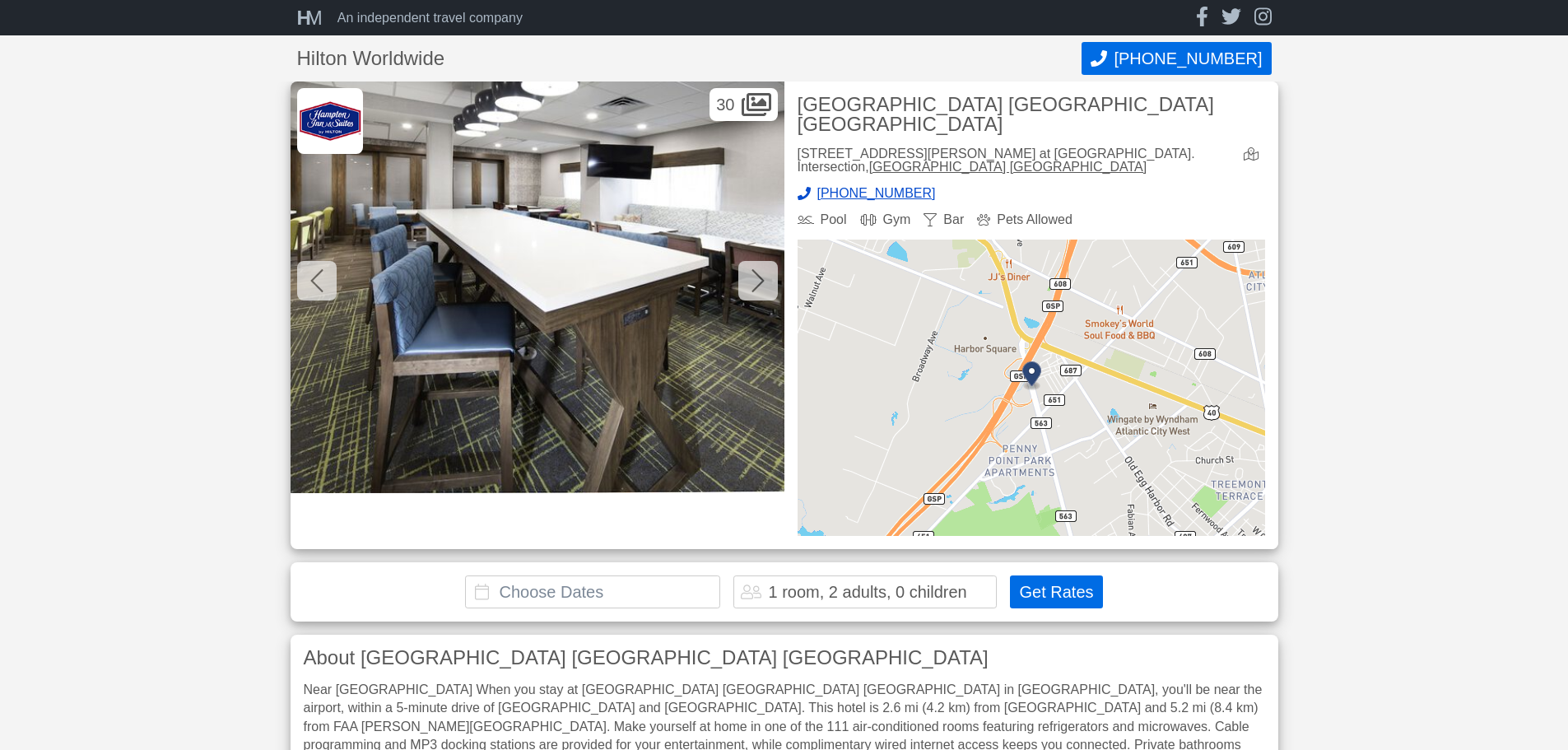
click at [752, 286] on icon at bounding box center [758, 281] width 13 height 27
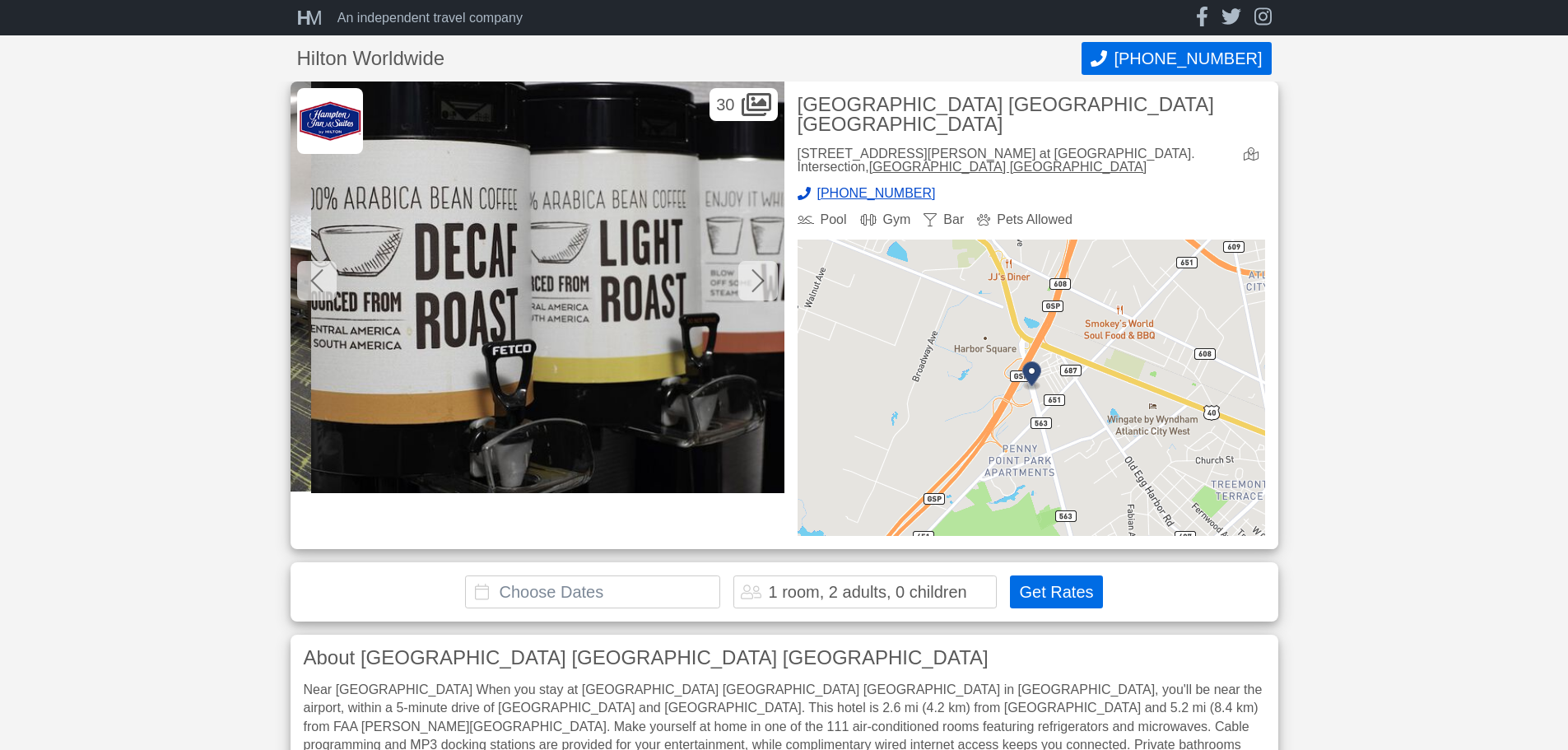
scroll to position [0, 9877]
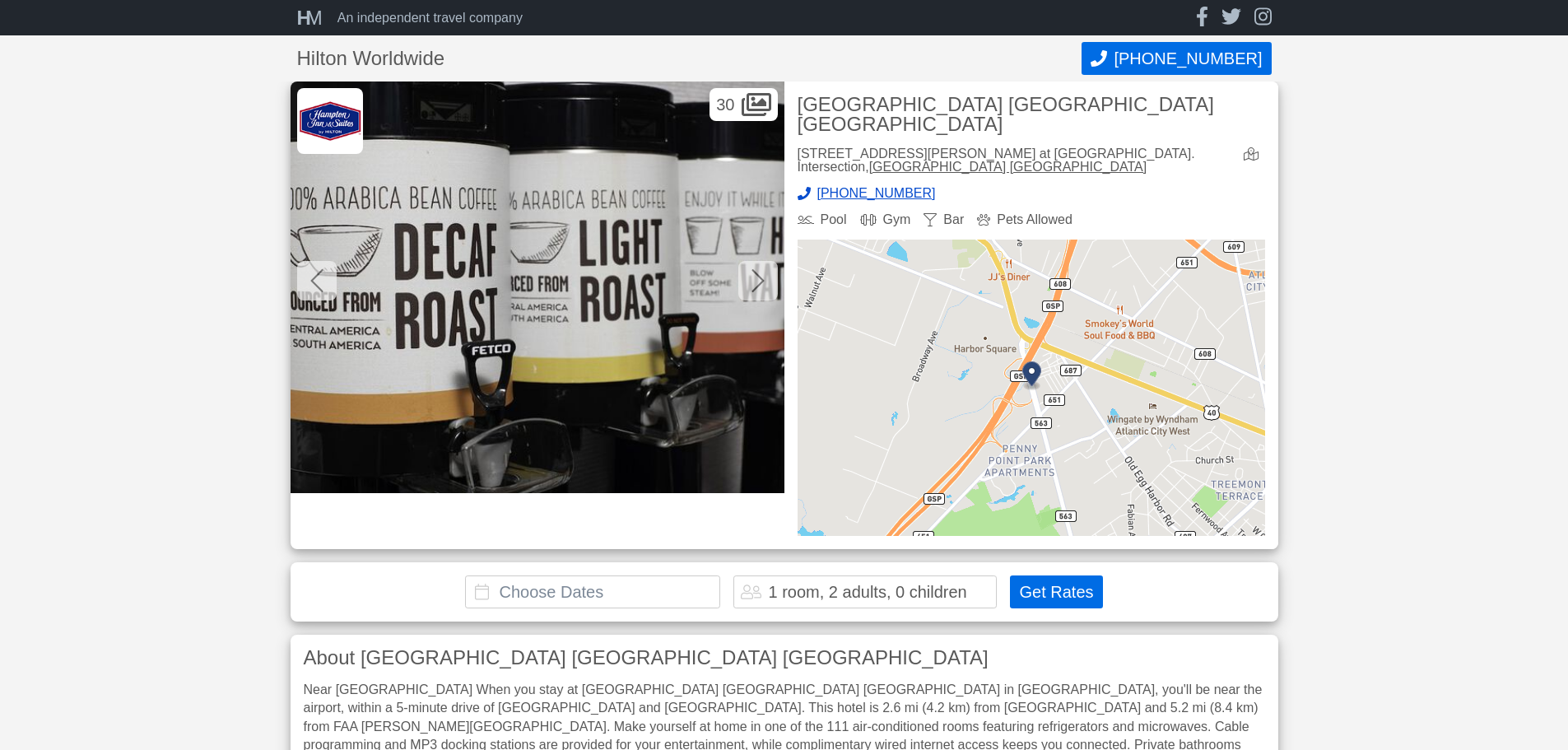
click at [752, 286] on icon at bounding box center [758, 281] width 13 height 27
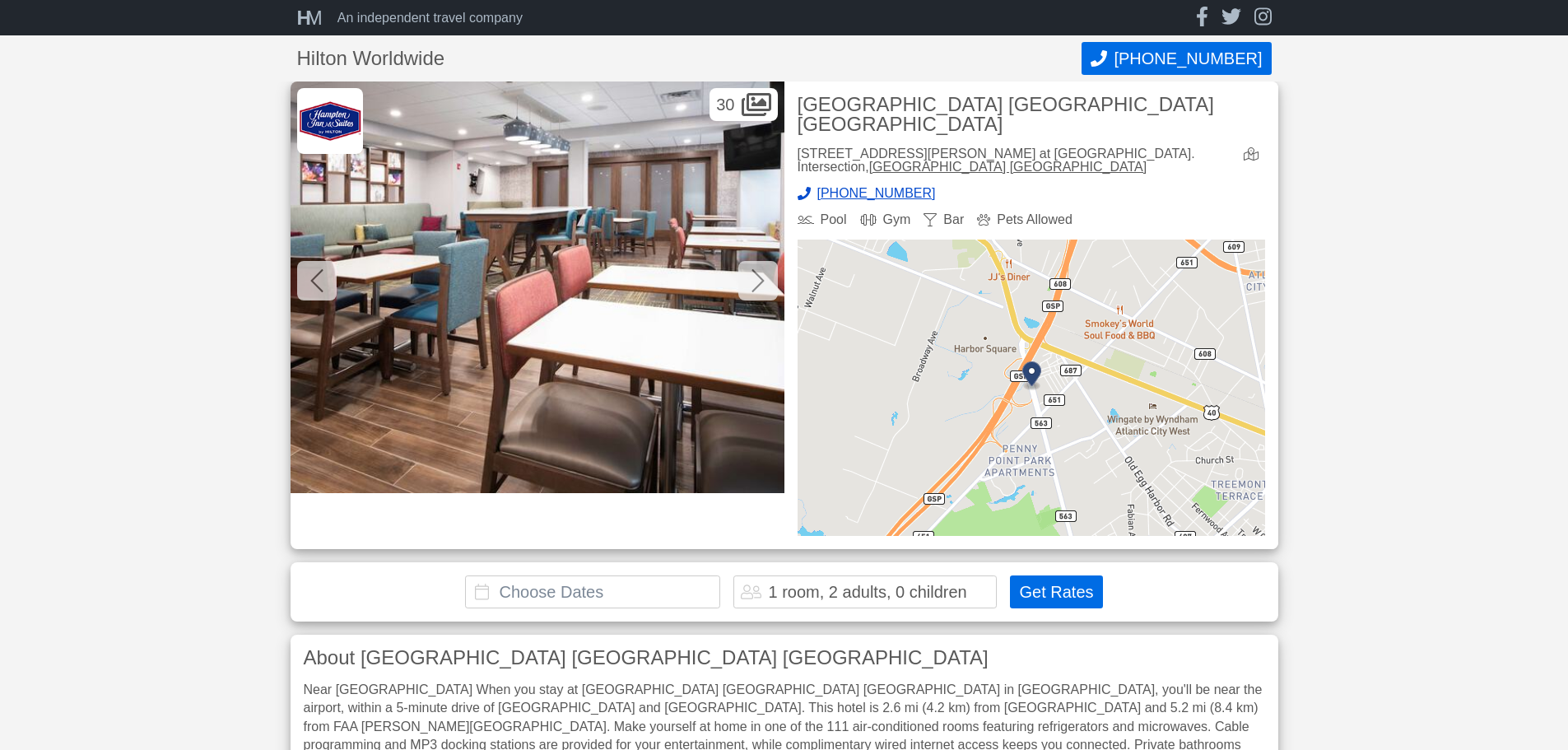
click at [752, 286] on icon at bounding box center [758, 281] width 13 height 27
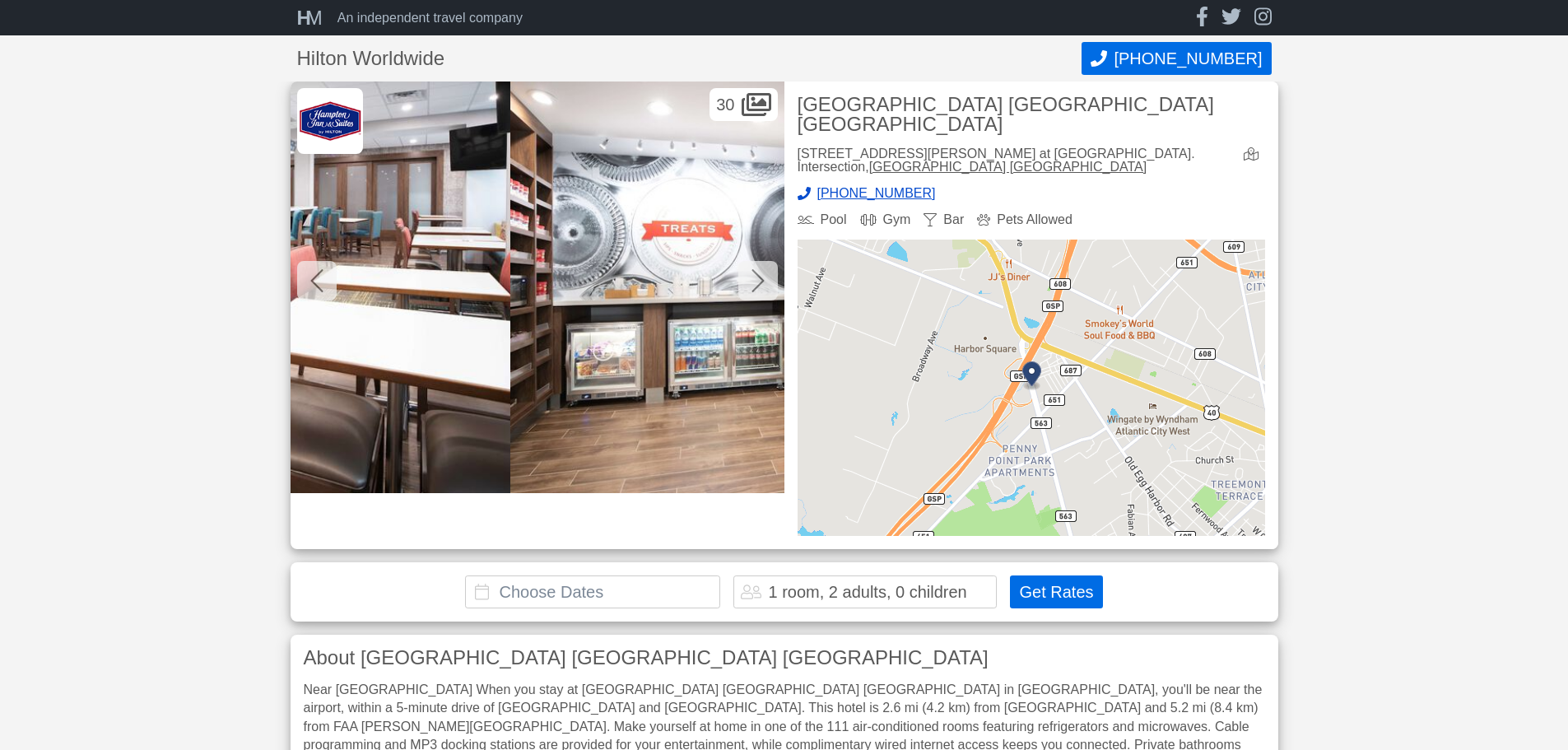
scroll to position [0, 10864]
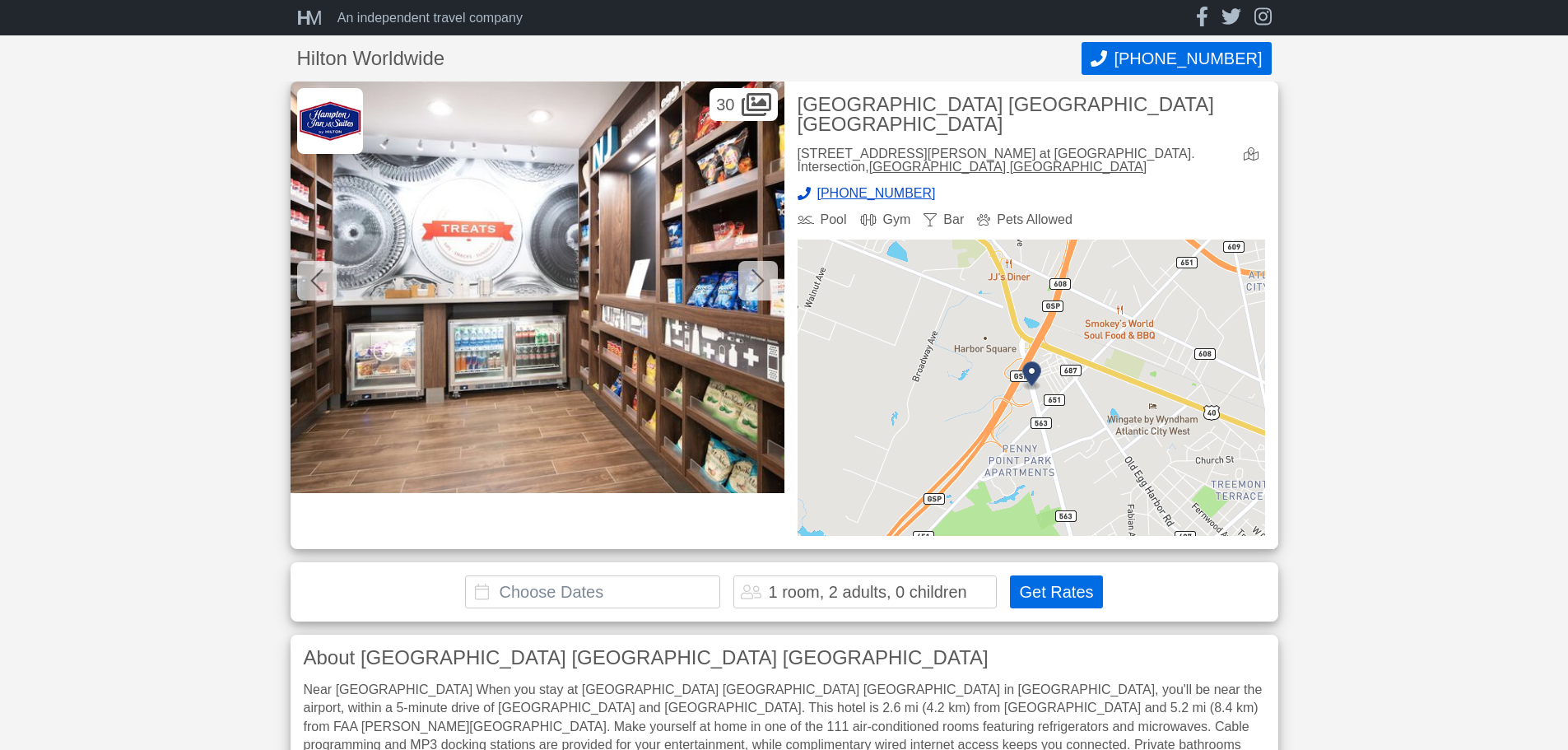
click at [752, 286] on icon at bounding box center [758, 281] width 13 height 27
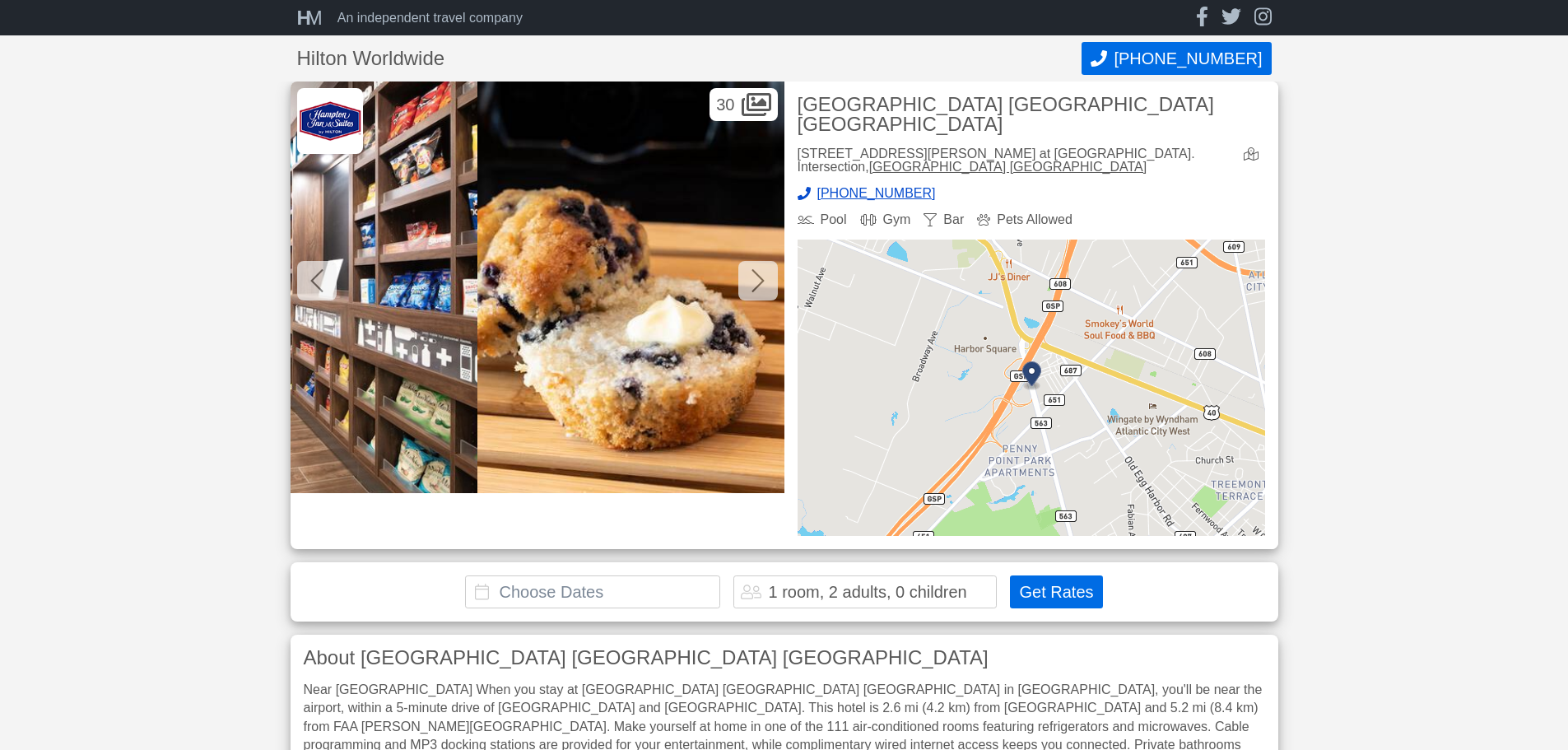
scroll to position [0, 11357]
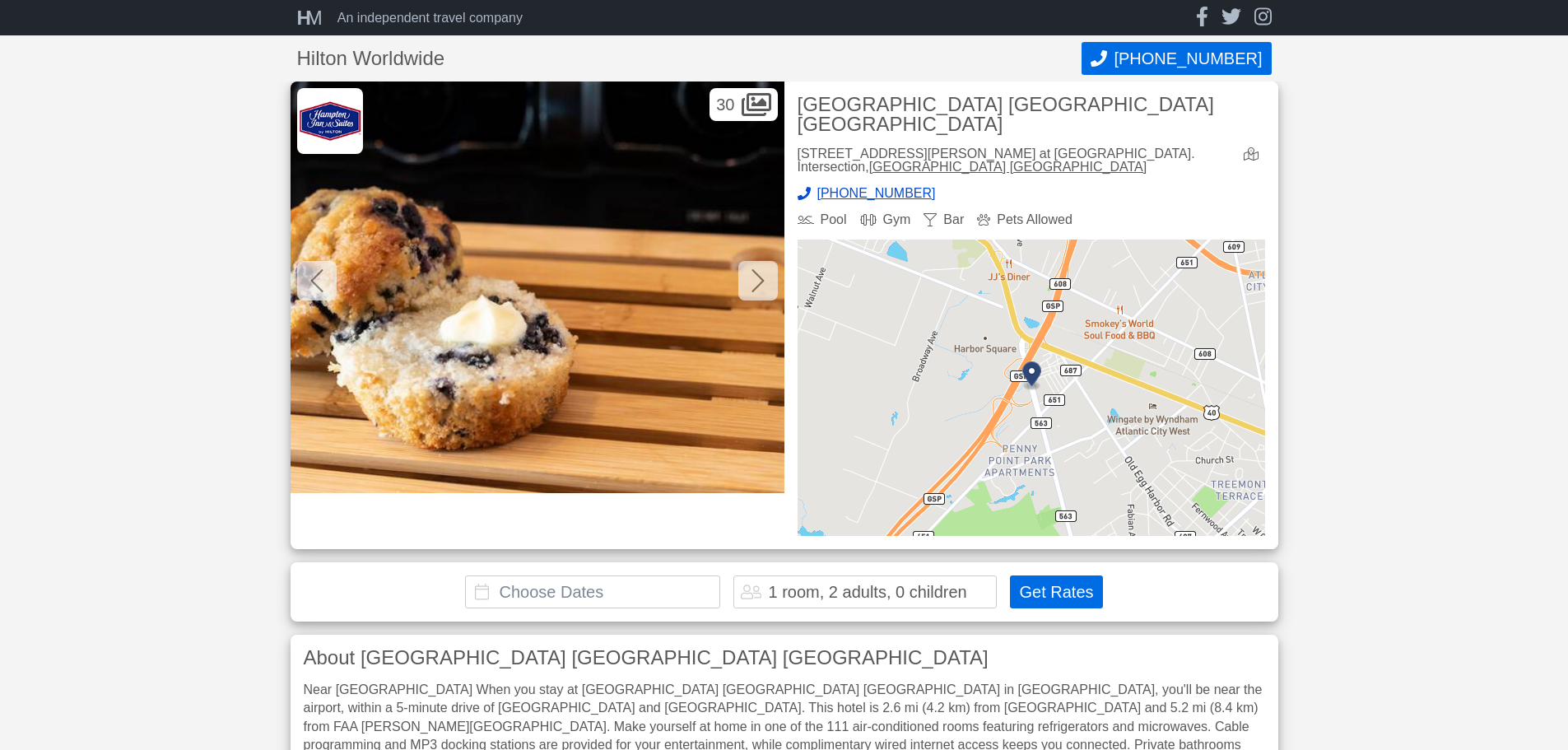
click at [752, 286] on icon at bounding box center [758, 281] width 13 height 27
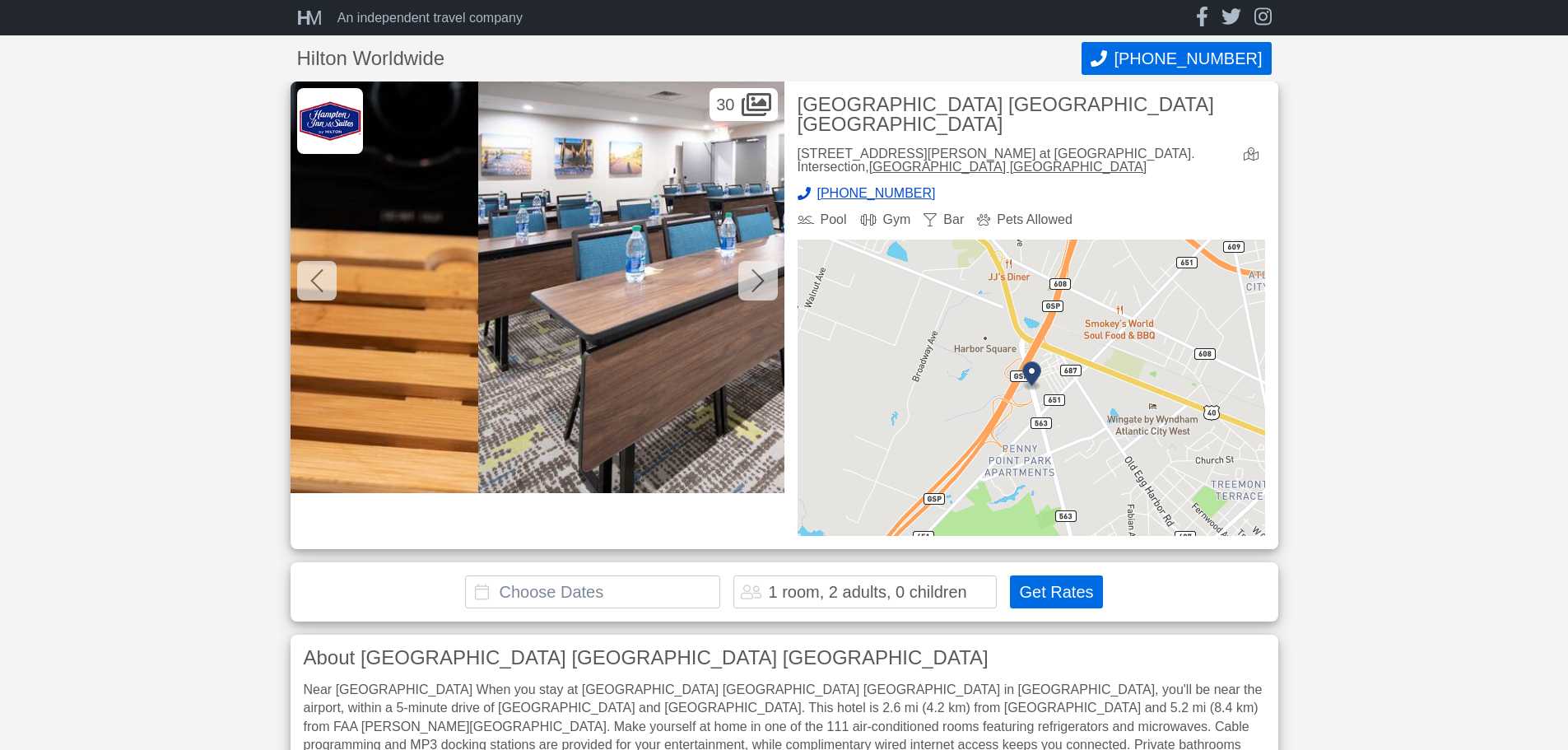
scroll to position [0, 11852]
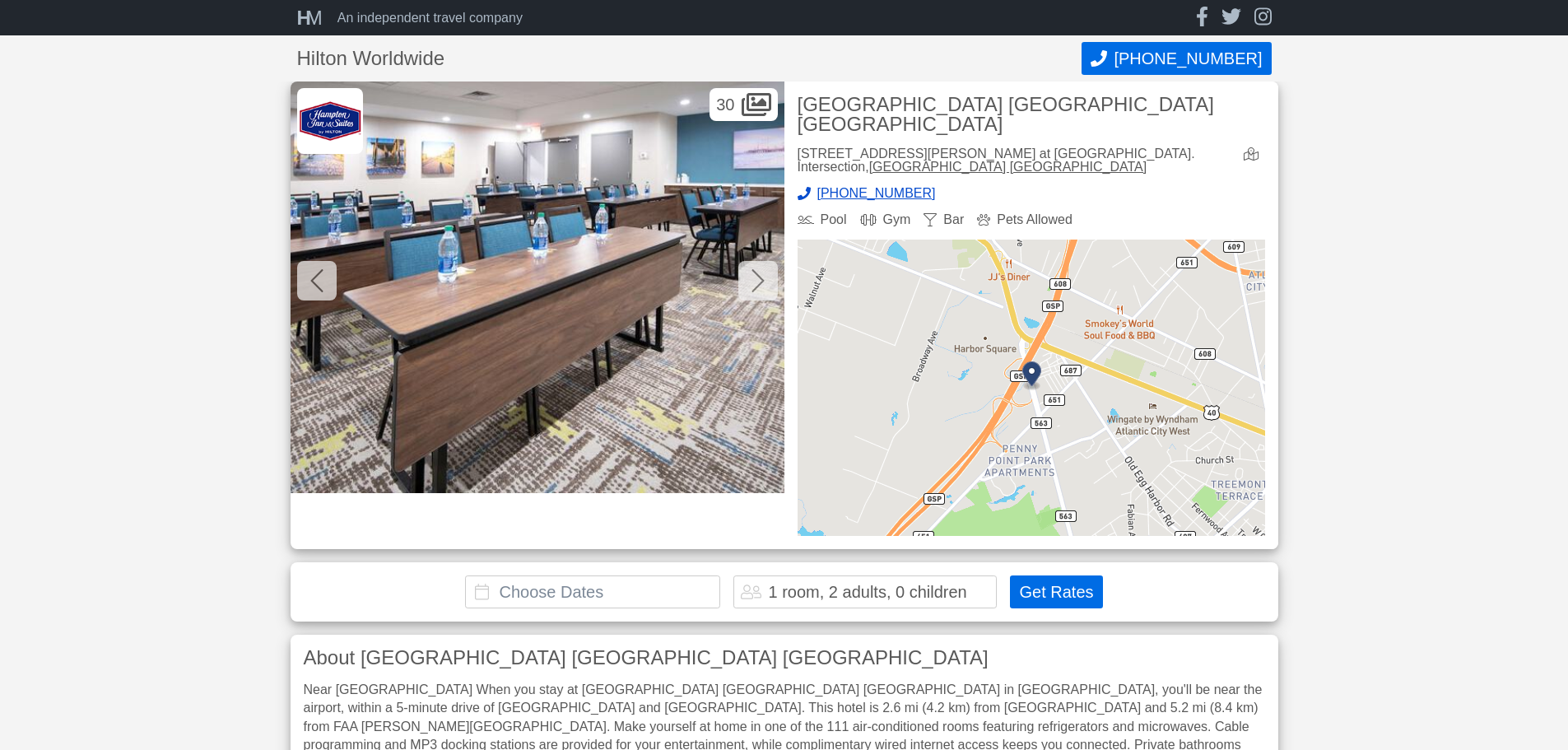
click at [752, 280] on icon at bounding box center [758, 281] width 13 height 27
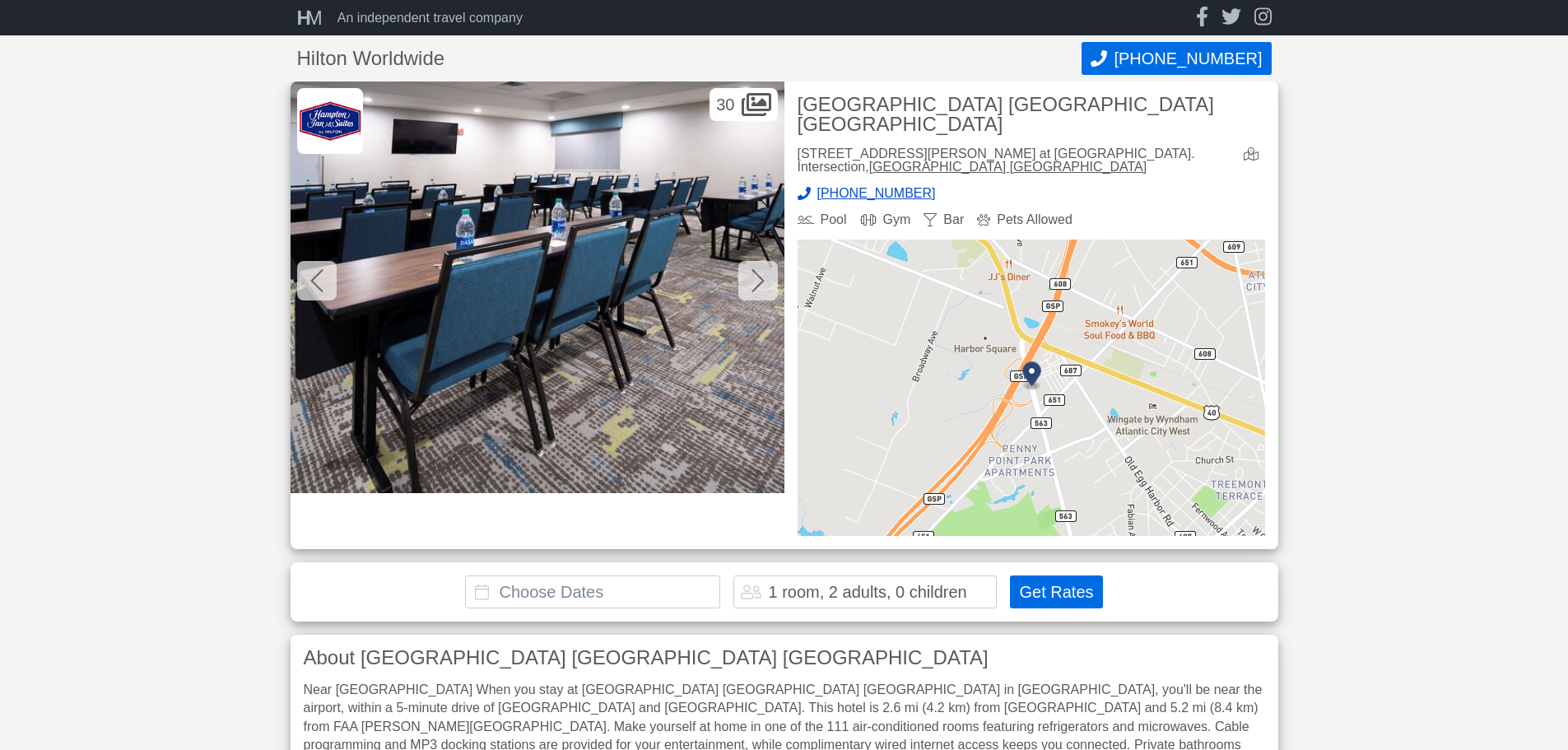
click at [752, 280] on icon at bounding box center [758, 281] width 13 height 27
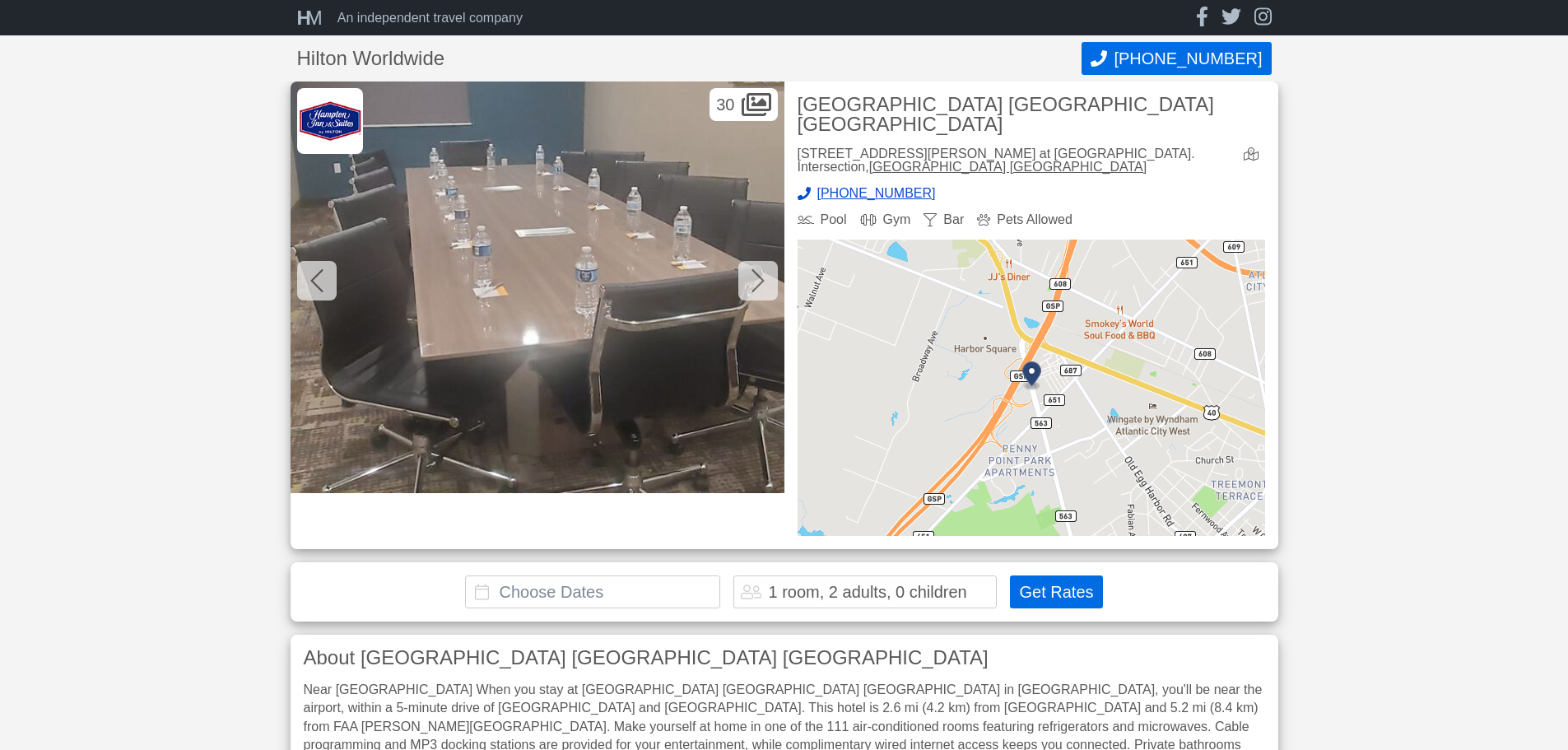
click at [752, 280] on icon at bounding box center [758, 281] width 13 height 27
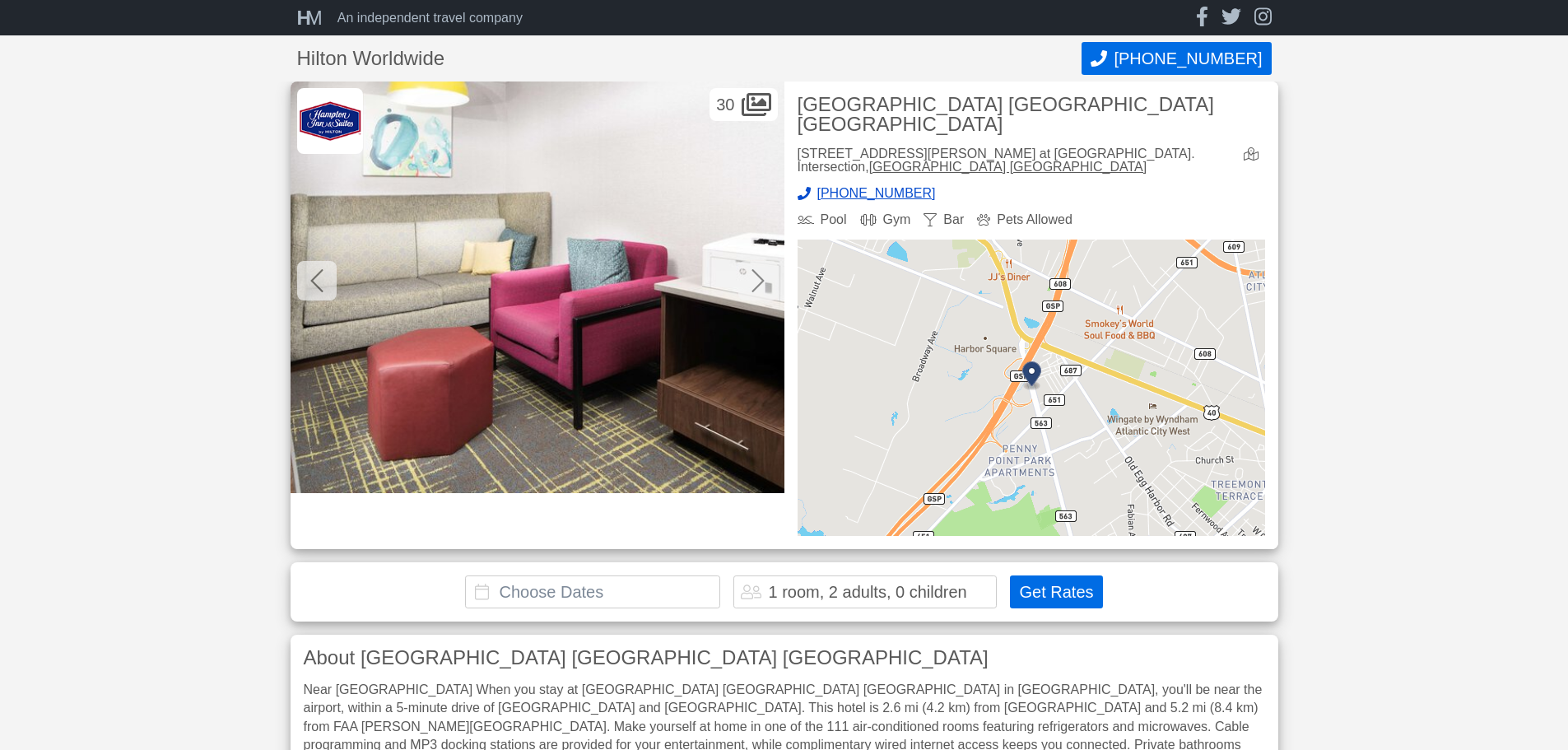
click at [752, 280] on icon at bounding box center [758, 281] width 13 height 27
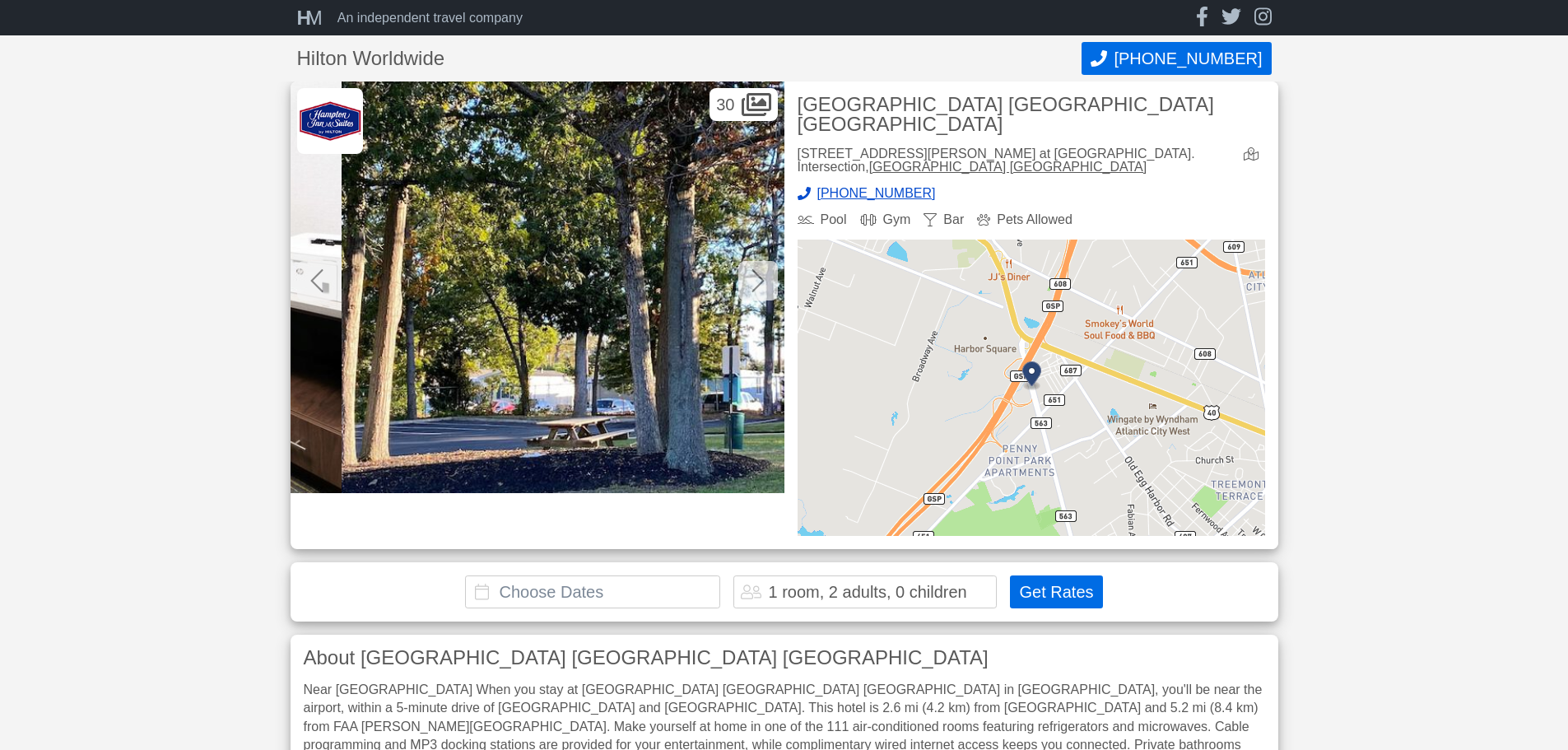
scroll to position [0, 13827]
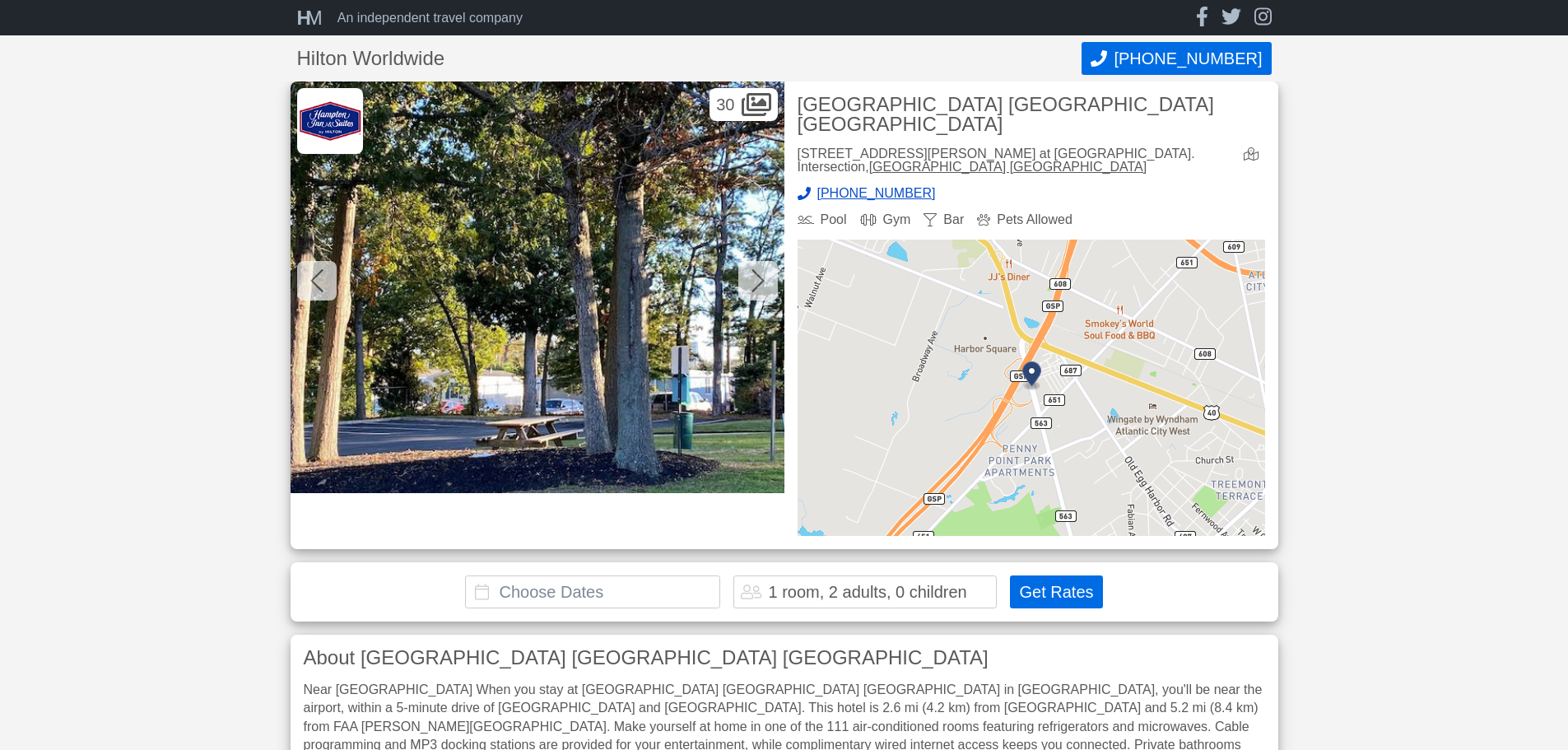
click at [752, 281] on icon at bounding box center [758, 281] width 13 height 27
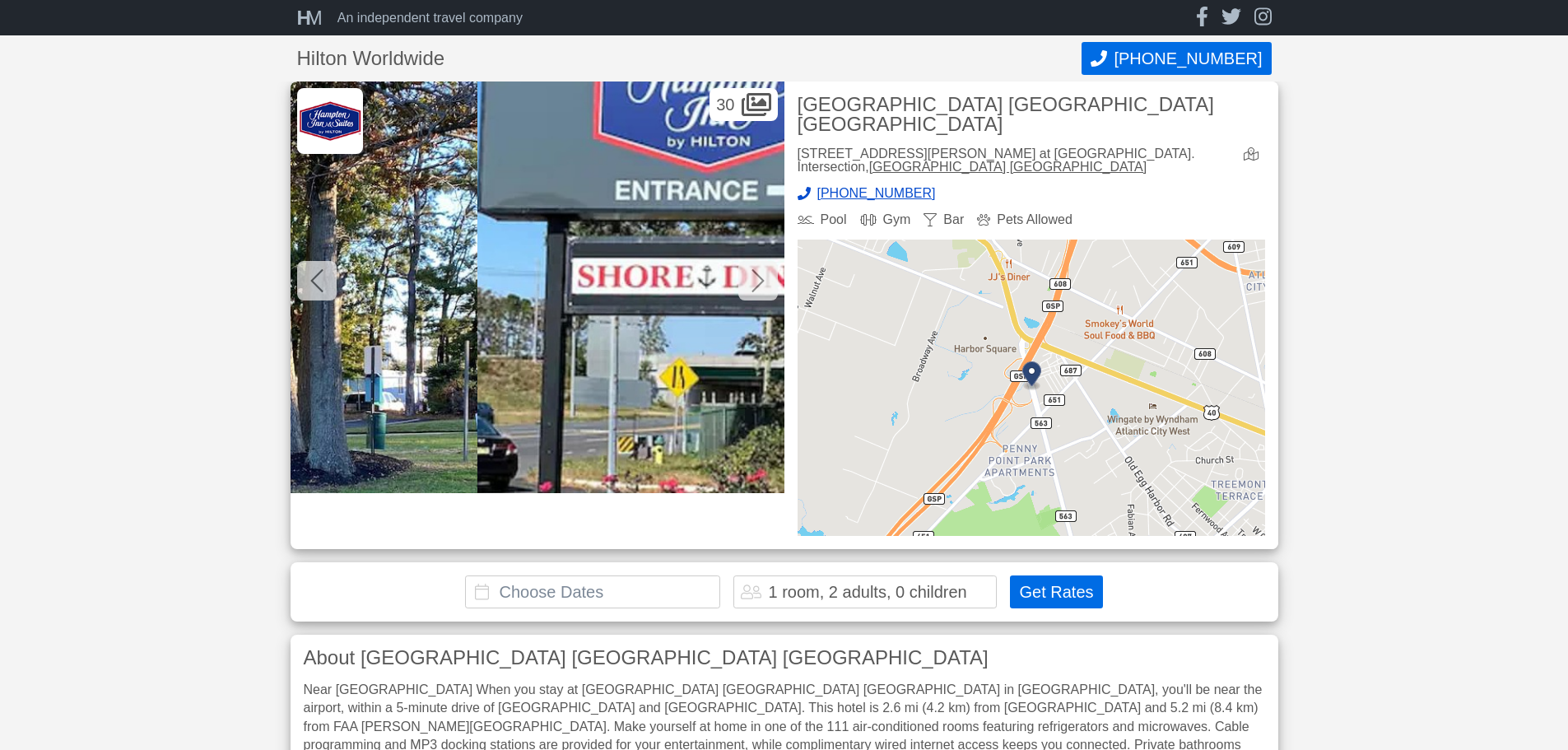
scroll to position [0, 14320]
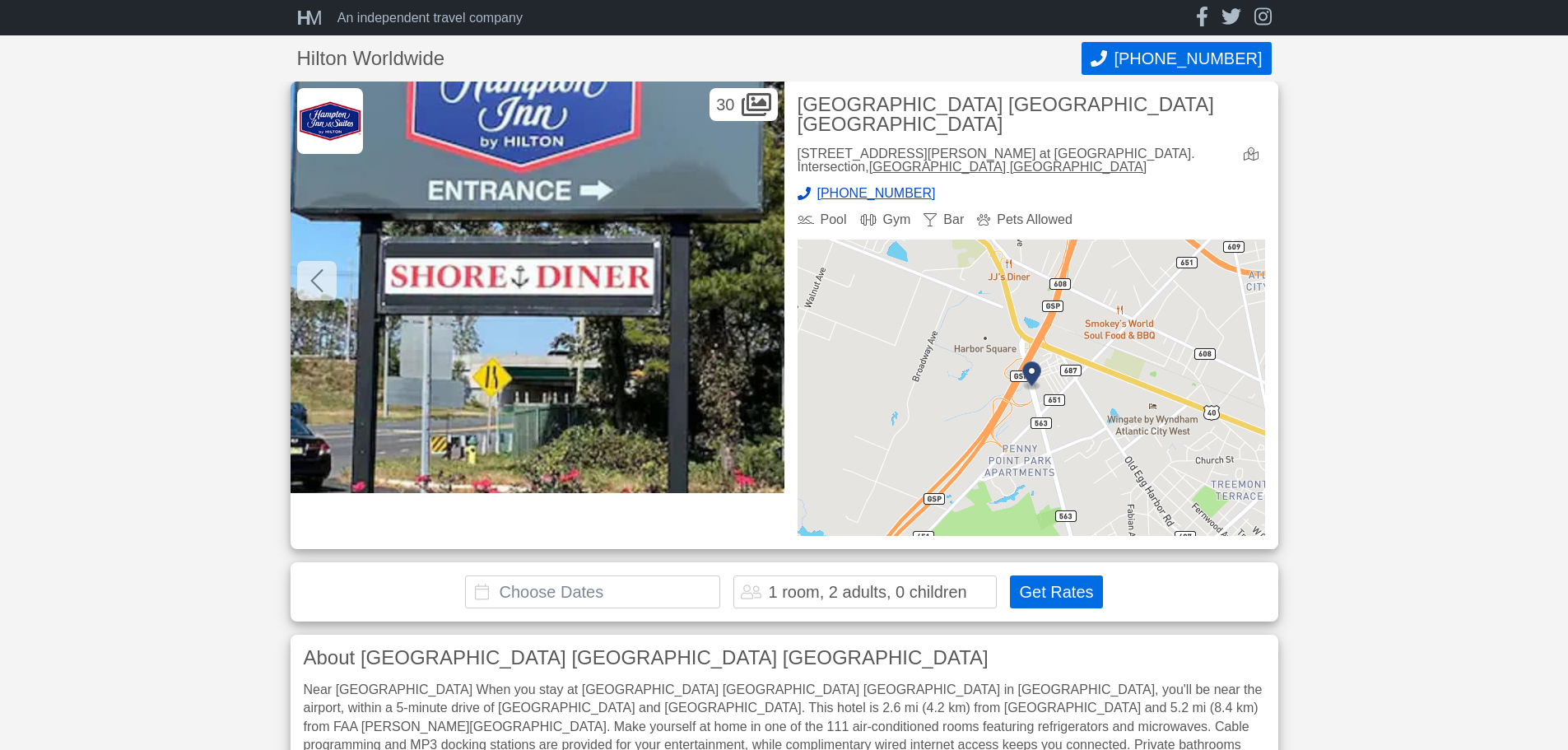
click at [752, 281] on img at bounding box center [537, 287] width 494 height 411
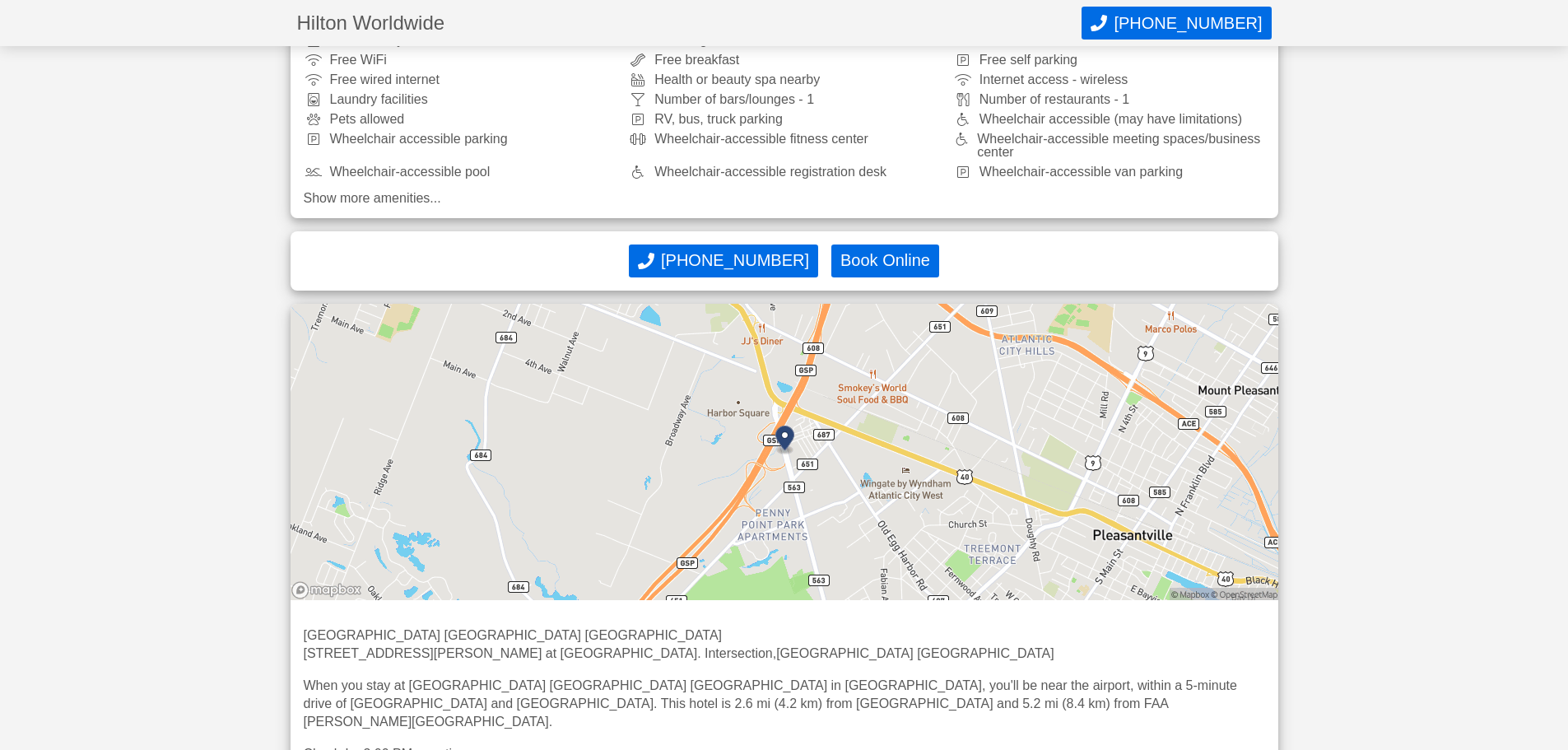
scroll to position [849, 0]
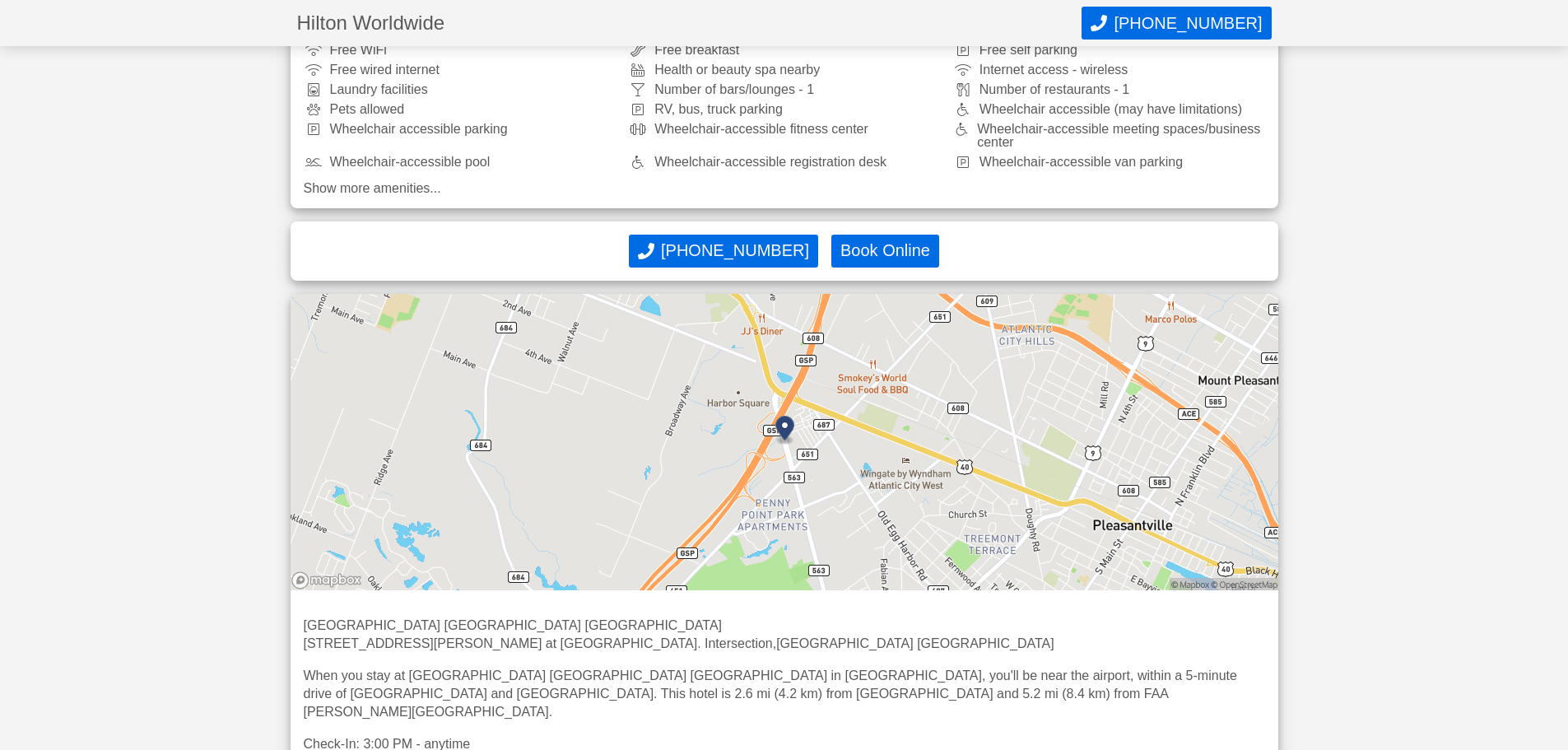
click at [1054, 433] on img at bounding box center [784, 442] width 988 height 296
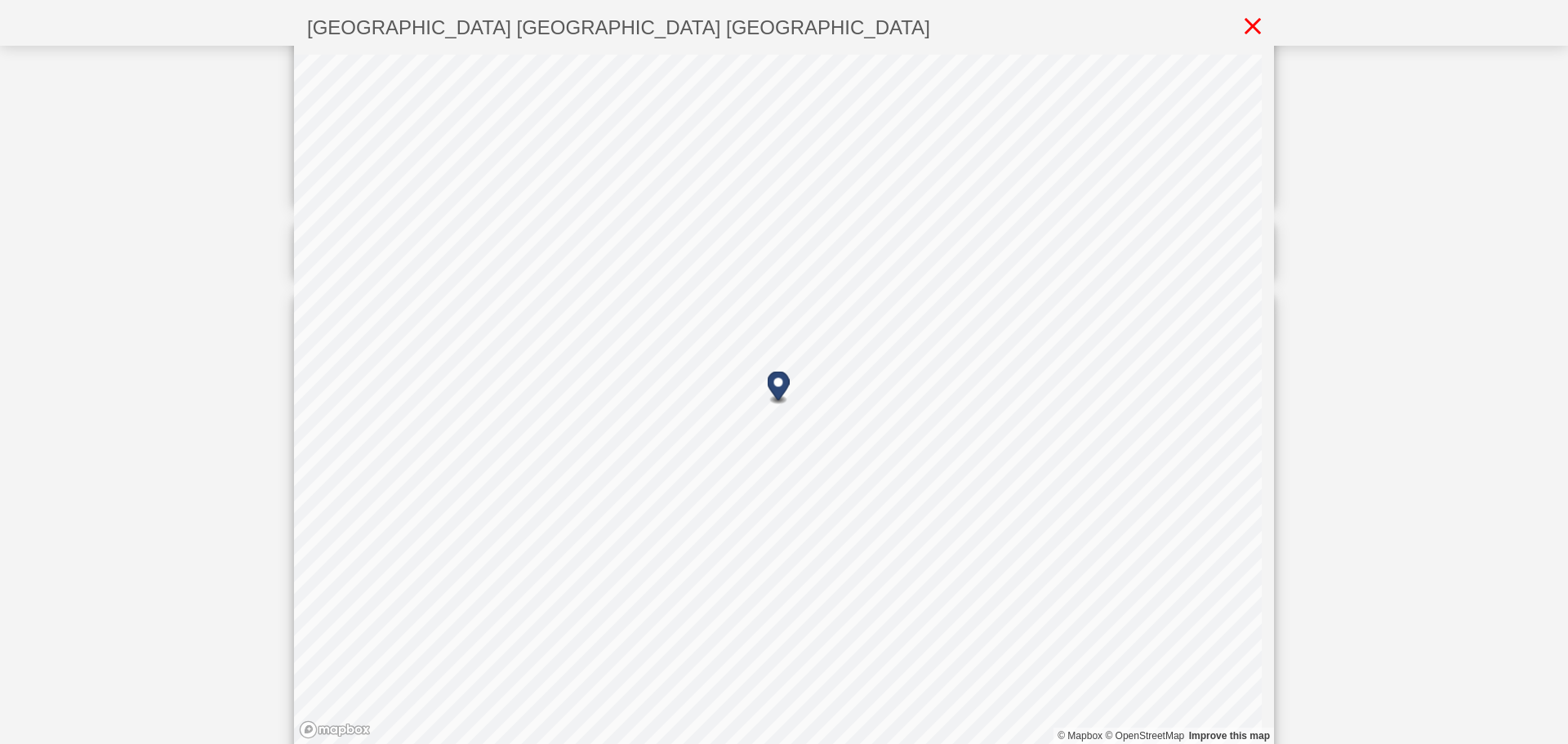
click at [1244, 28] on icon at bounding box center [1253, 26] width 17 height 17
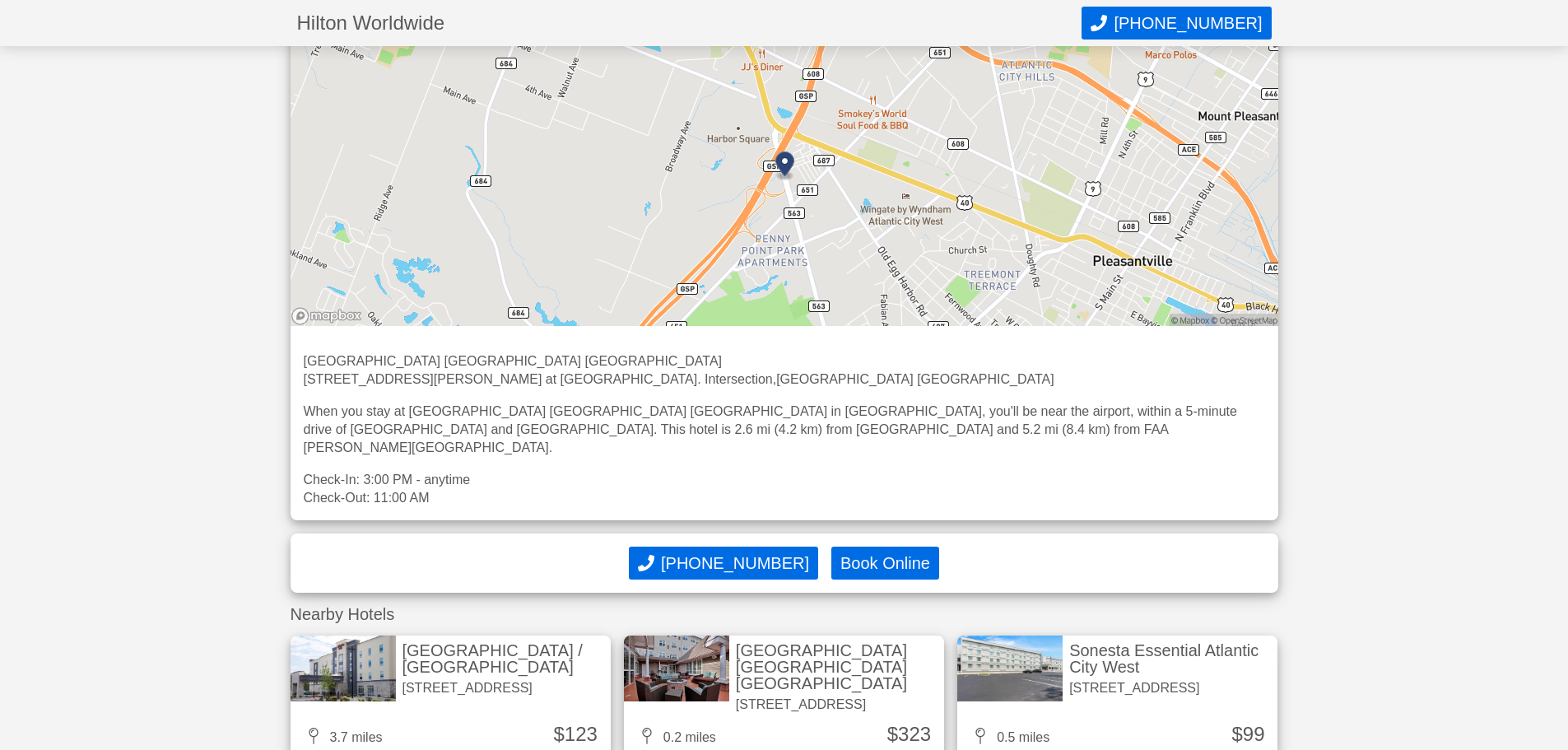
scroll to position [1117, 0]
